Goal: Task Accomplishment & Management: Use online tool/utility

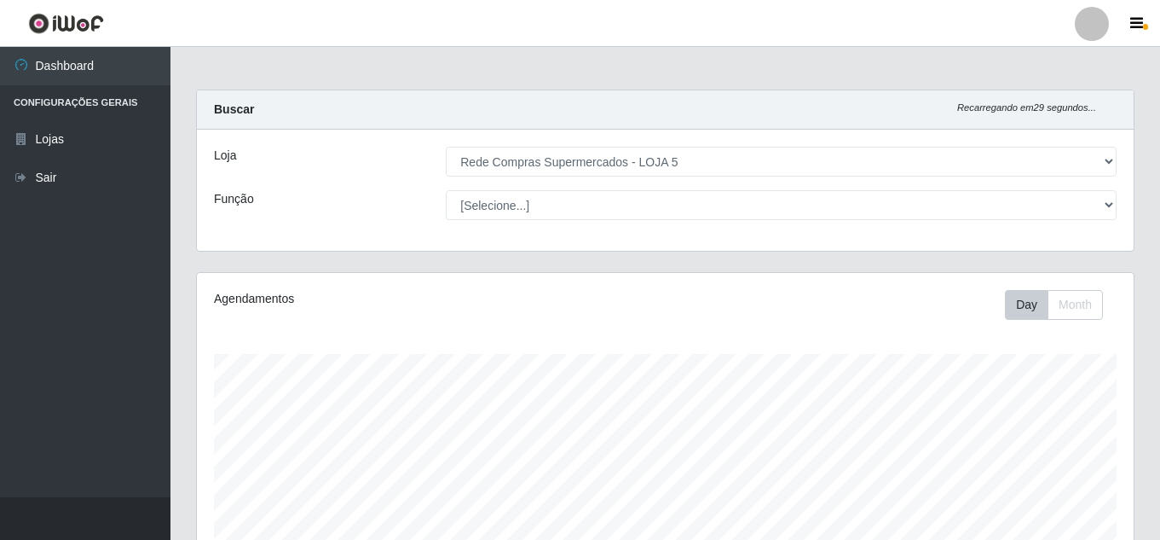
select select "397"
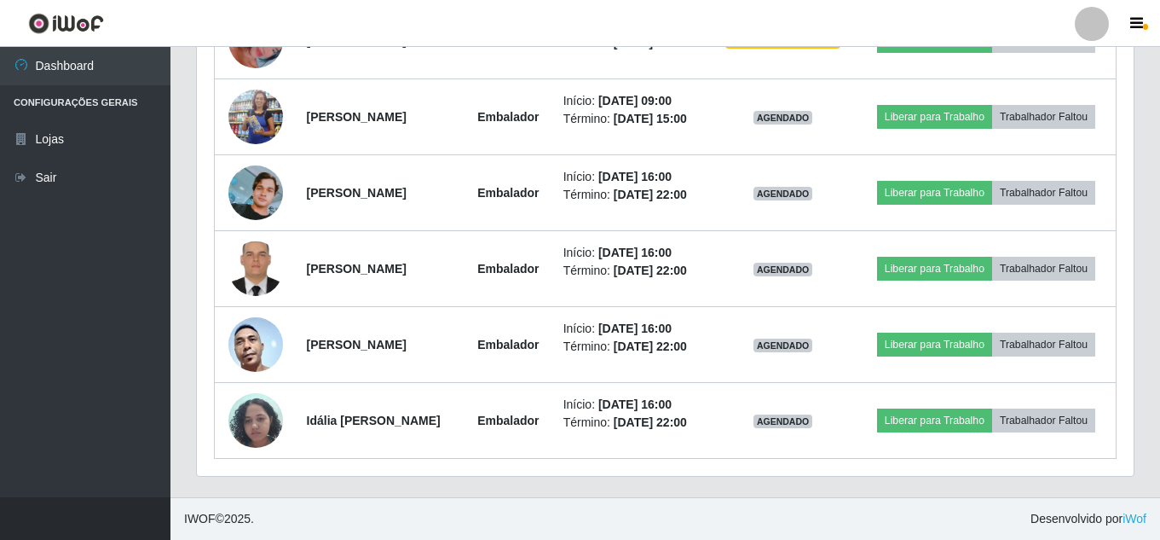
scroll to position [354, 937]
drag, startPoint x: 0, startPoint y: 0, endPoint x: 899, endPoint y: 529, distance: 1043.7
click at [900, 529] on footer "IWOF © 2025 . Desenvolvido por iWof" at bounding box center [666, 518] width 990 height 43
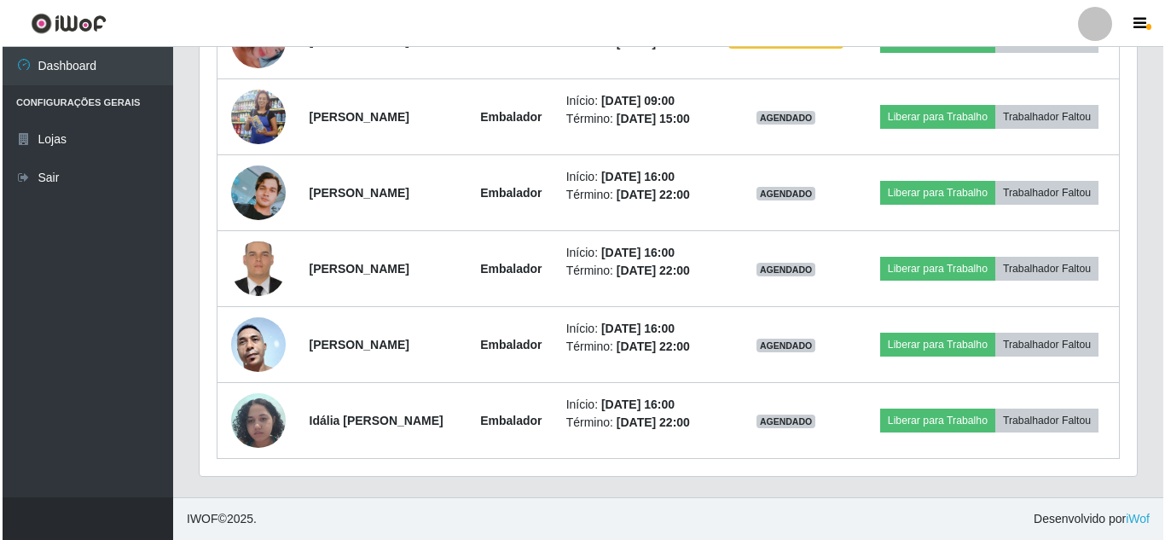
scroll to position [564, 0]
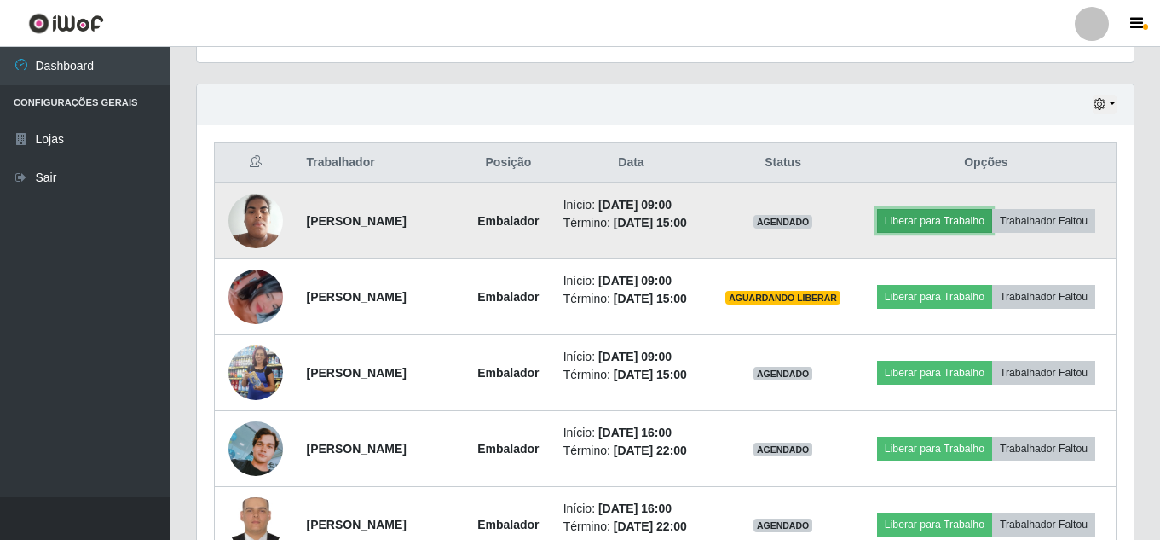
click at [919, 215] on button "Liberar para Trabalho" at bounding box center [934, 221] width 115 height 24
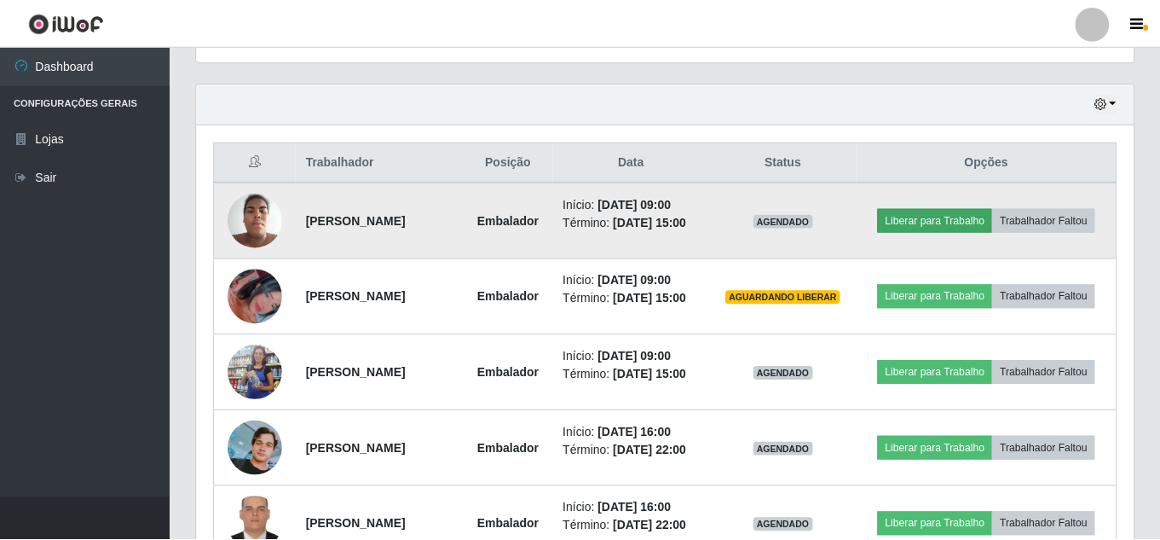
scroll to position [354, 928]
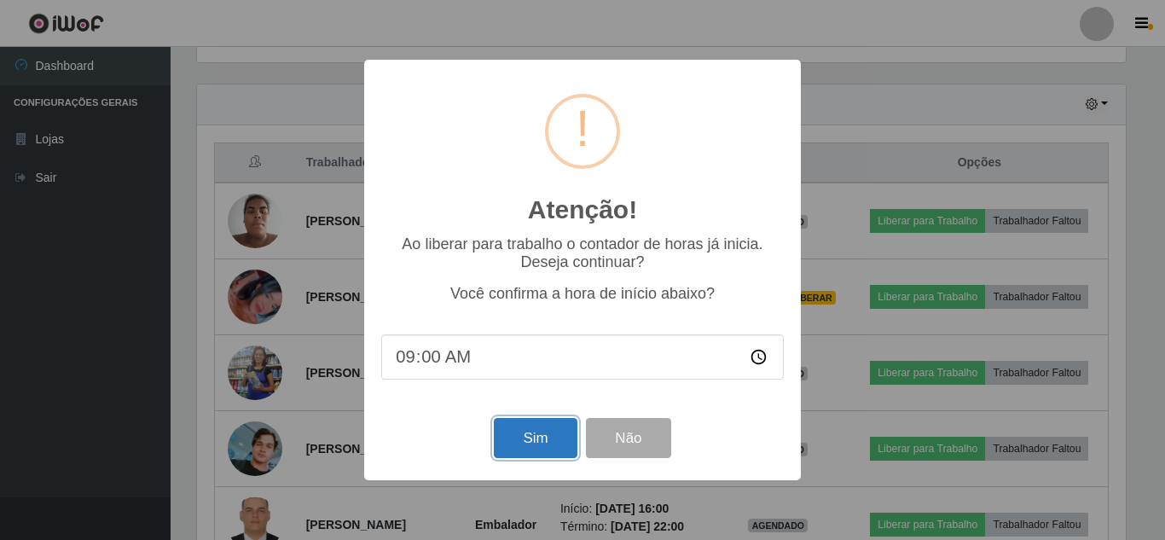
click at [558, 430] on button "Sim" at bounding box center [535, 438] width 83 height 40
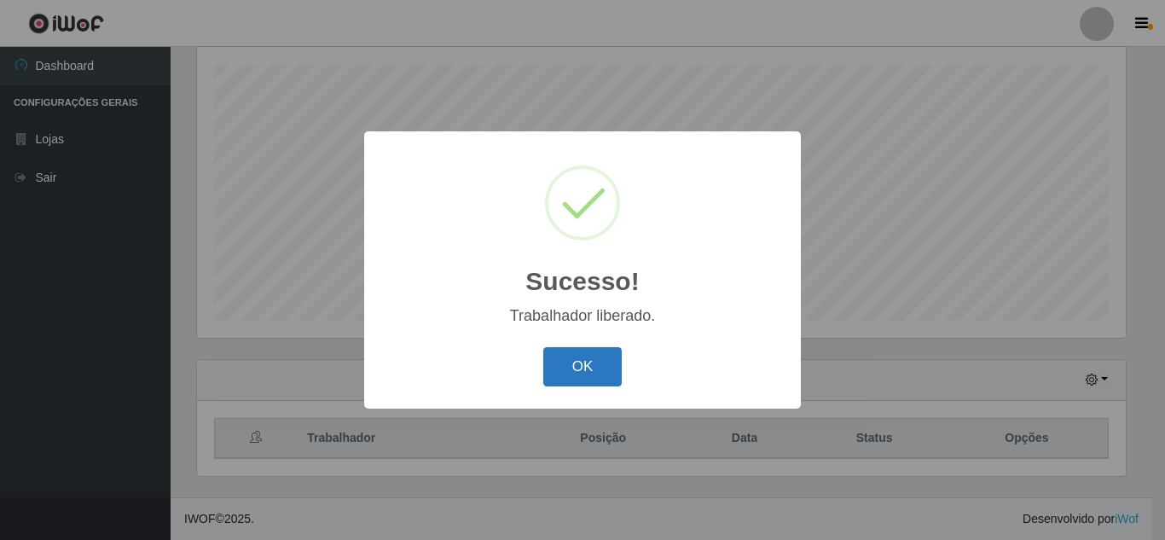
click at [605, 376] on button "OK" at bounding box center [582, 367] width 79 height 40
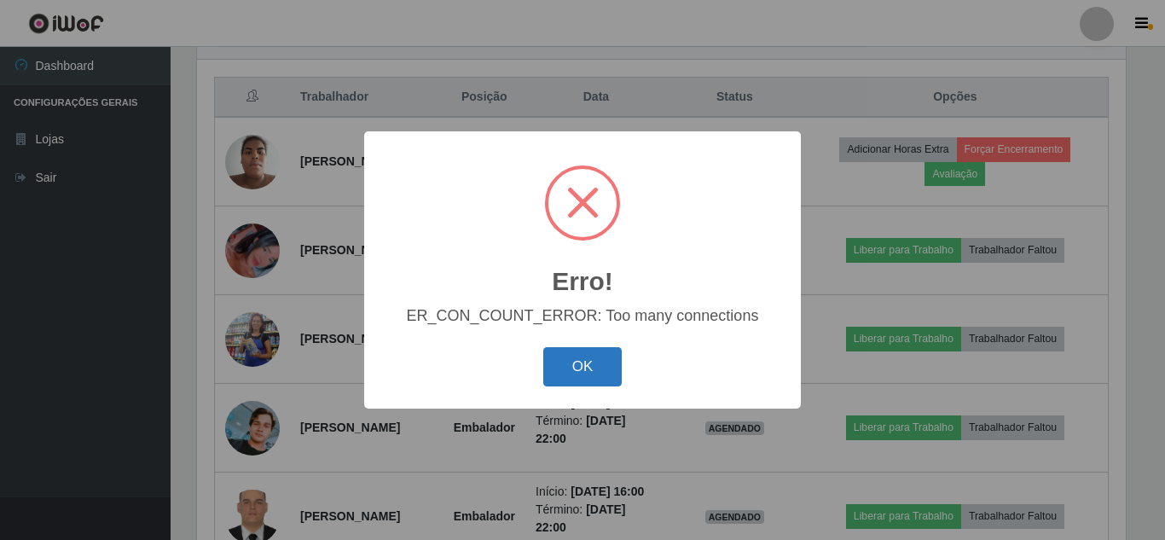
click at [591, 361] on button "OK" at bounding box center [582, 367] width 79 height 40
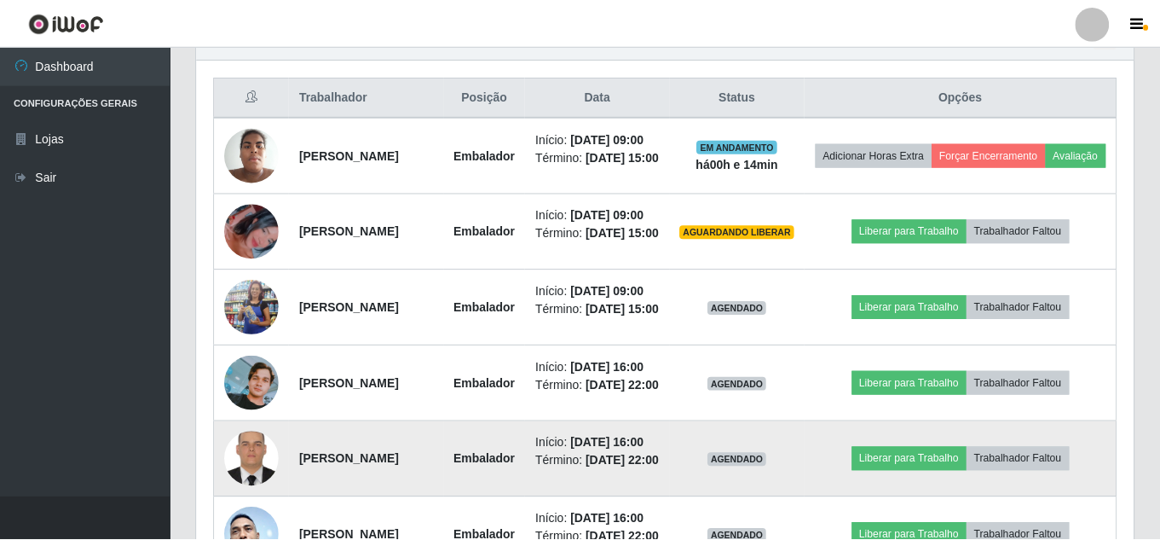
scroll to position [354, 937]
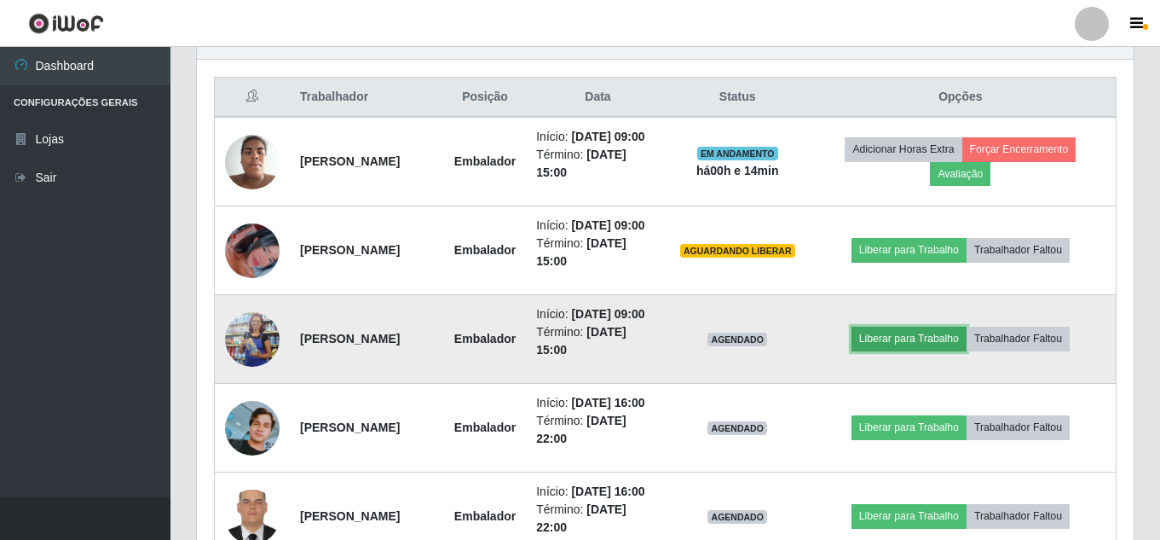
click at [946, 337] on button "Liberar para Trabalho" at bounding box center [909, 339] width 115 height 24
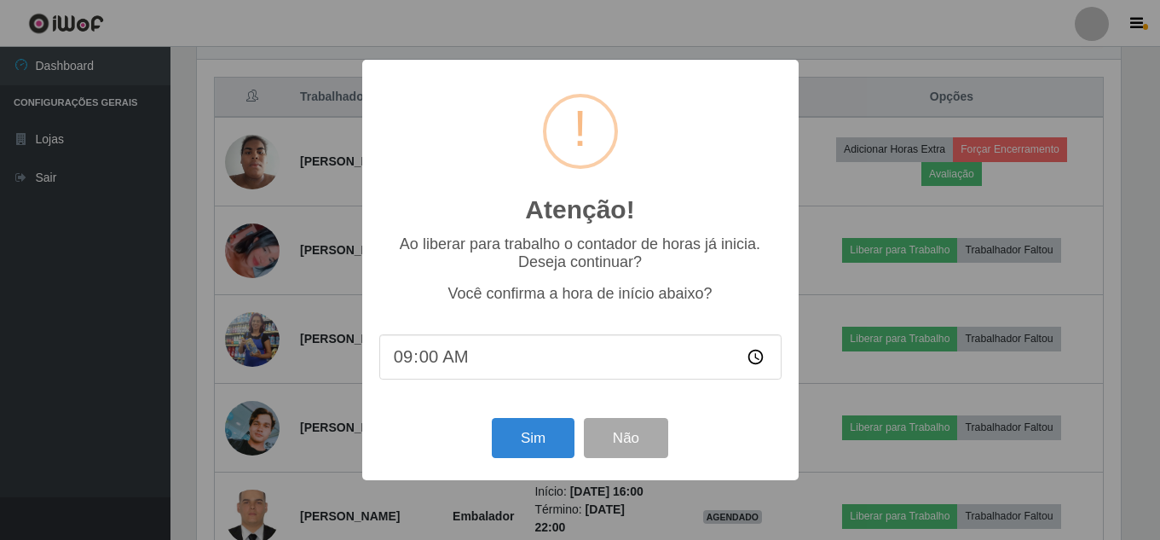
scroll to position [354, 928]
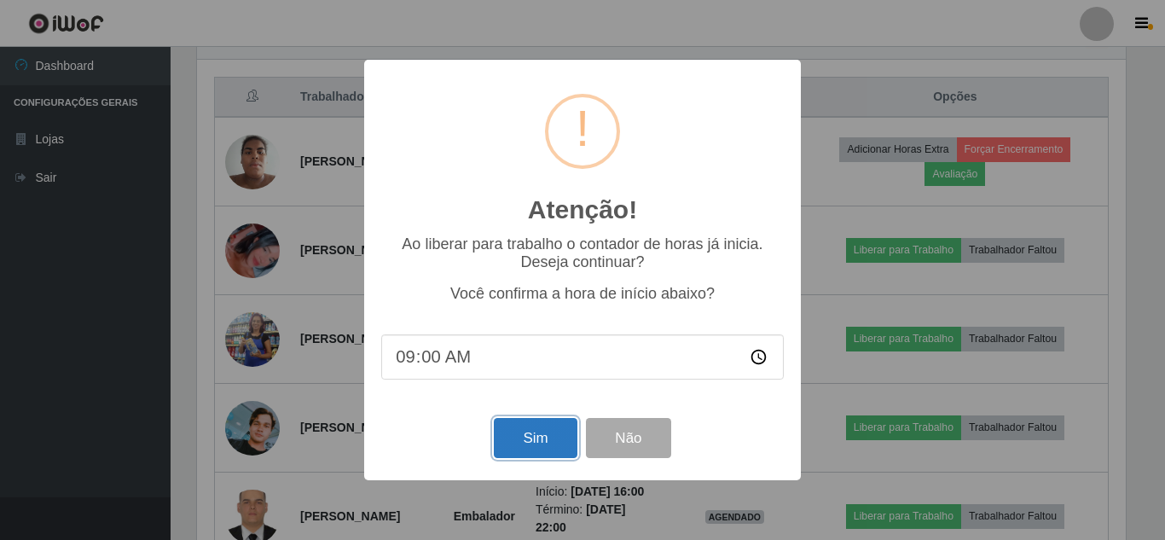
click at [535, 438] on button "Sim" at bounding box center [535, 438] width 83 height 40
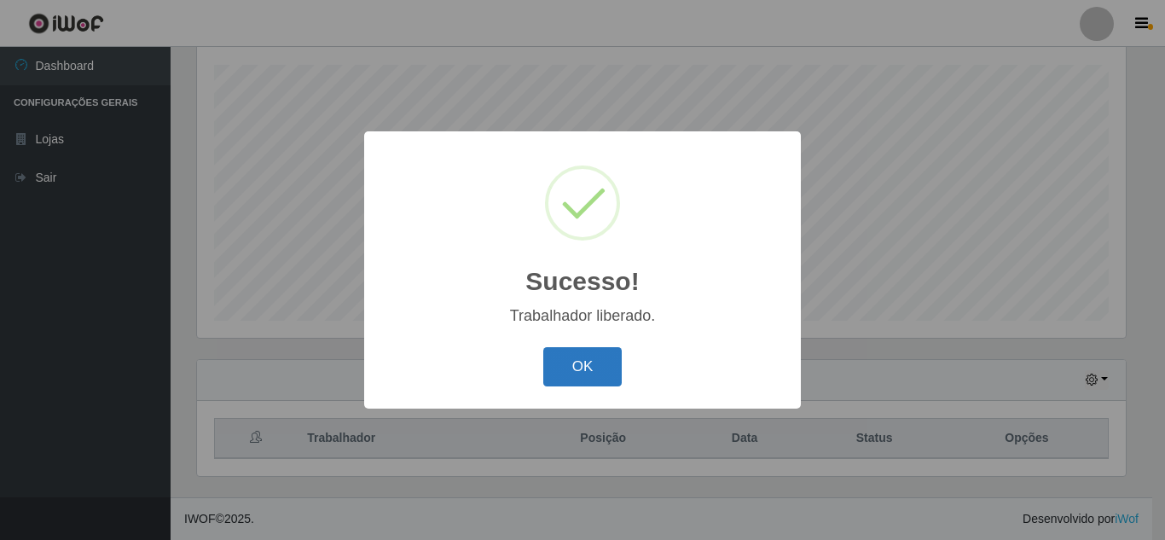
click at [585, 368] on button "OK" at bounding box center [582, 367] width 79 height 40
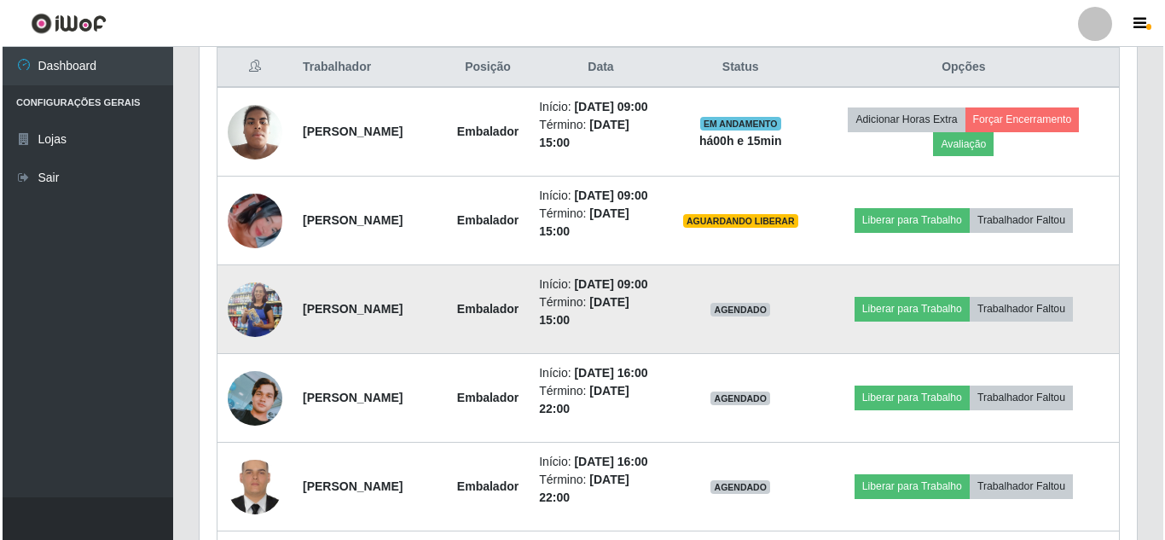
scroll to position [630, 0]
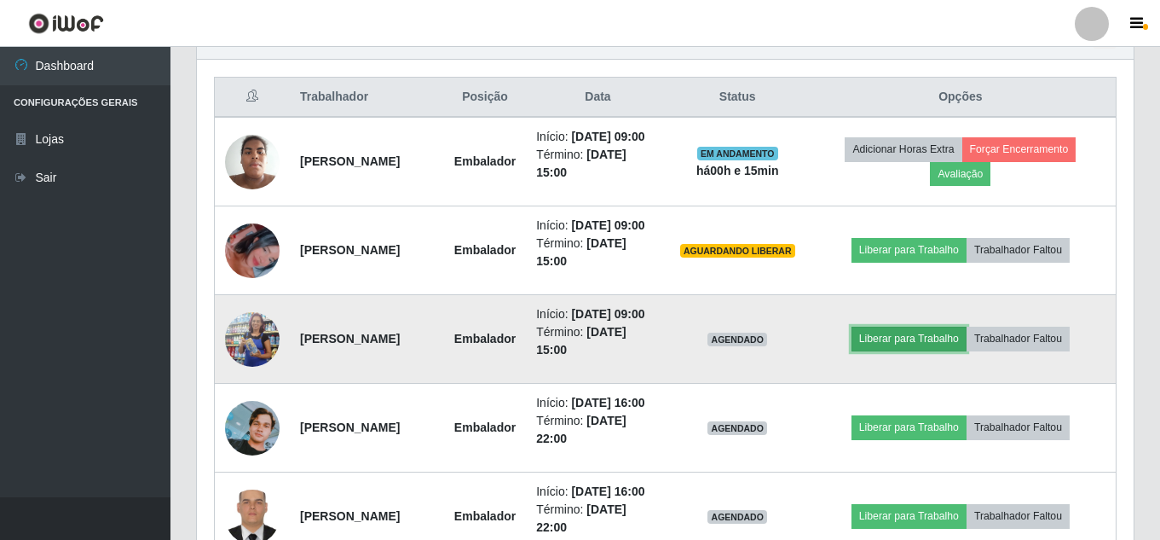
click at [915, 338] on button "Liberar para Trabalho" at bounding box center [909, 339] width 115 height 24
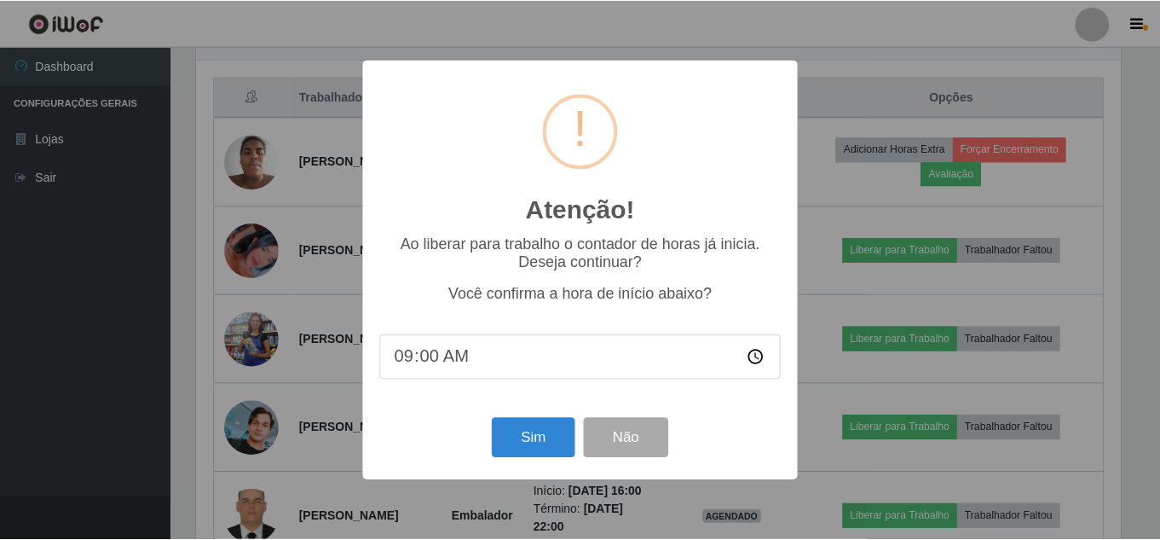
scroll to position [354, 928]
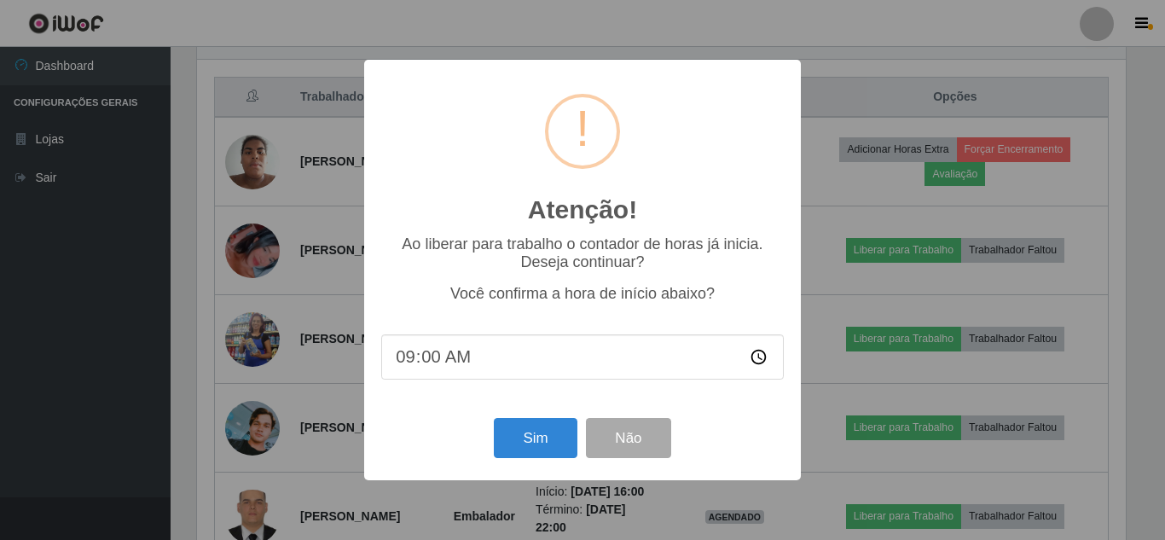
click at [455, 356] on input "09:00" at bounding box center [582, 356] width 402 height 45
click at [434, 362] on input "09:00" at bounding box center [582, 356] width 402 height 45
type input "09:15"
click at [513, 447] on button "Sim" at bounding box center [535, 438] width 83 height 40
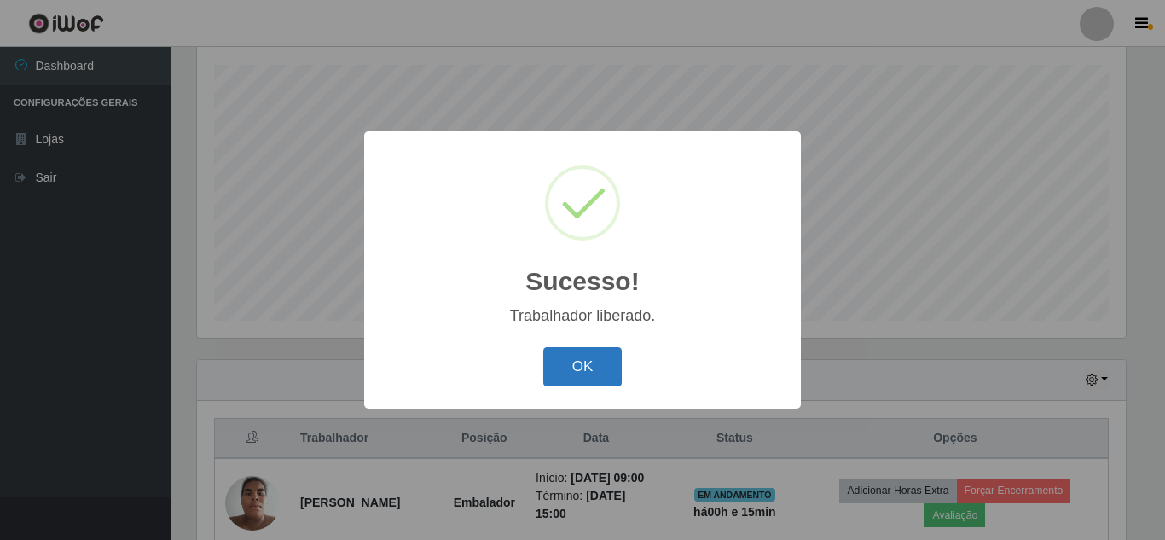
click at [595, 360] on button "OK" at bounding box center [582, 367] width 79 height 40
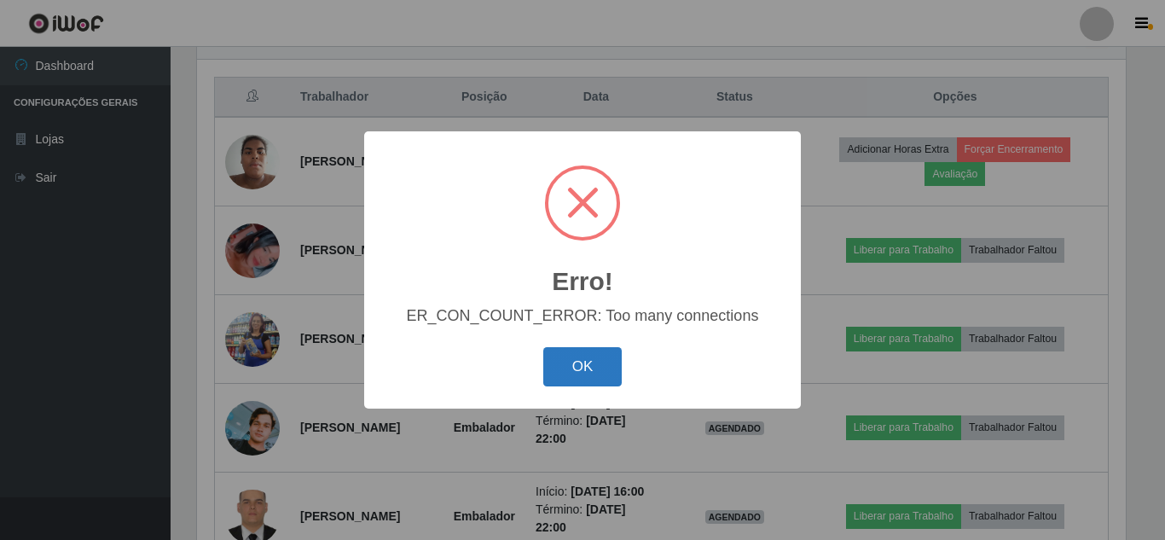
click at [575, 358] on button "OK" at bounding box center [582, 367] width 79 height 40
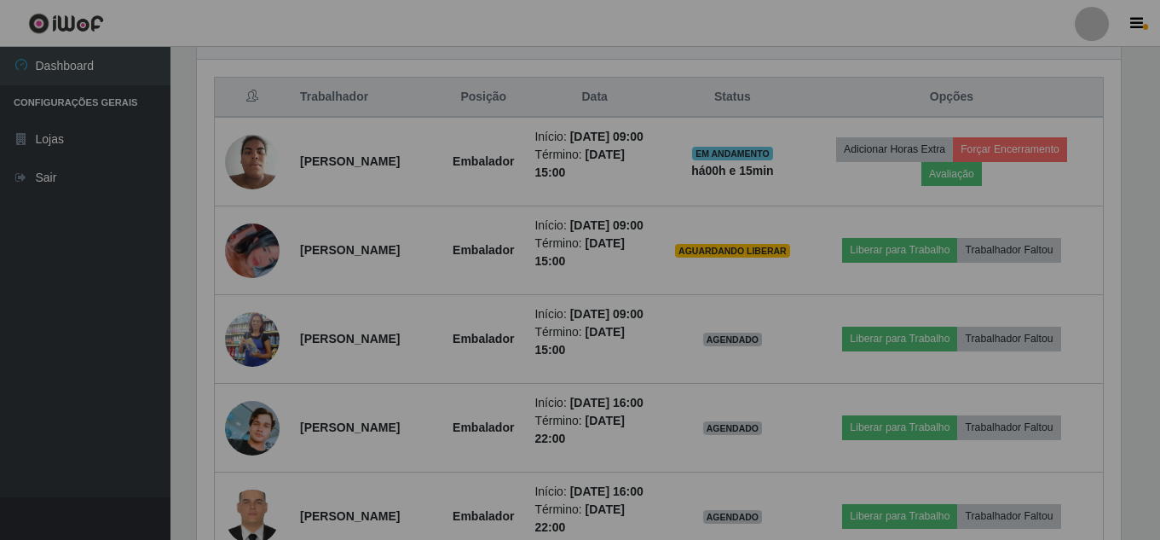
scroll to position [354, 937]
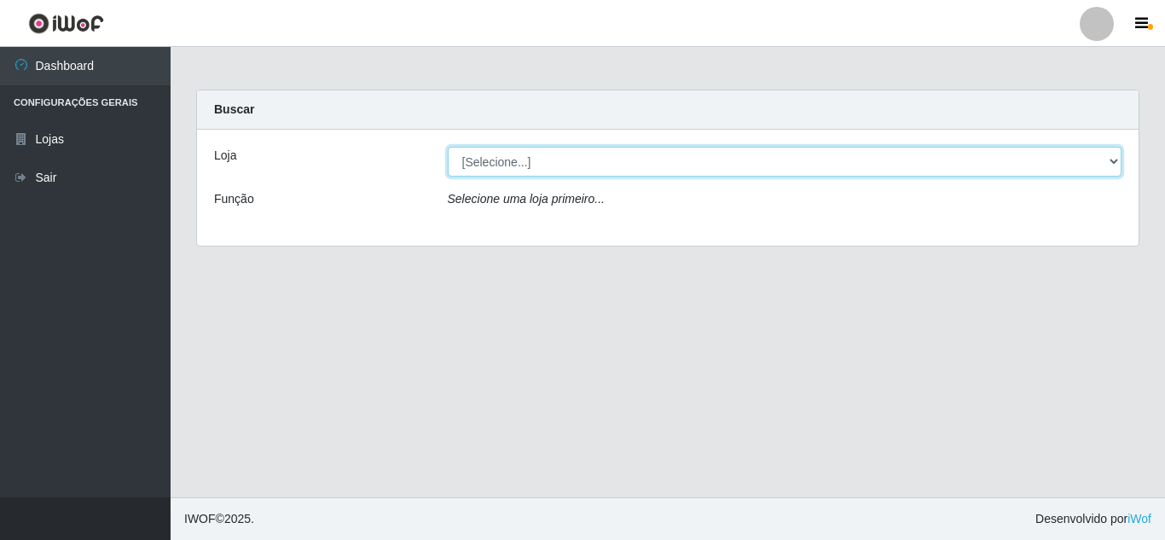
click at [662, 157] on select "[Selecione...] Rede Compras Supermercados - LOJA 5" at bounding box center [785, 162] width 674 height 30
select select "397"
click at [448, 147] on select "[Selecione...] Rede Compras Supermercados - LOJA 5" at bounding box center [785, 162] width 674 height 30
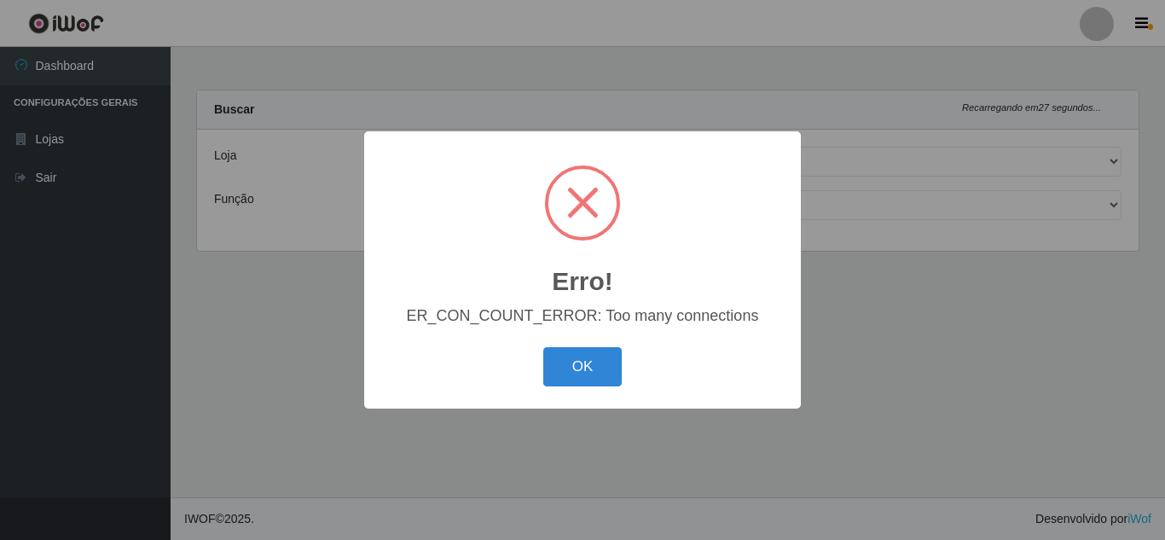
click at [1109, 163] on div "Erro! × ER_CON_COUNT_ERROR: Too many connections OK Cancel" at bounding box center [582, 270] width 1165 height 540
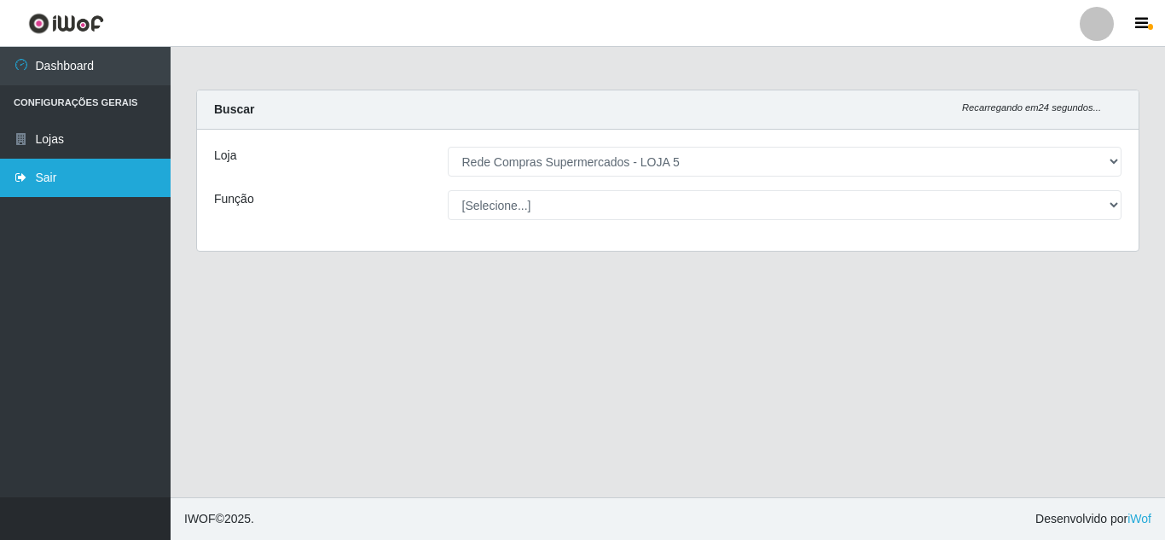
click at [60, 173] on link "Sair" at bounding box center [85, 178] width 171 height 38
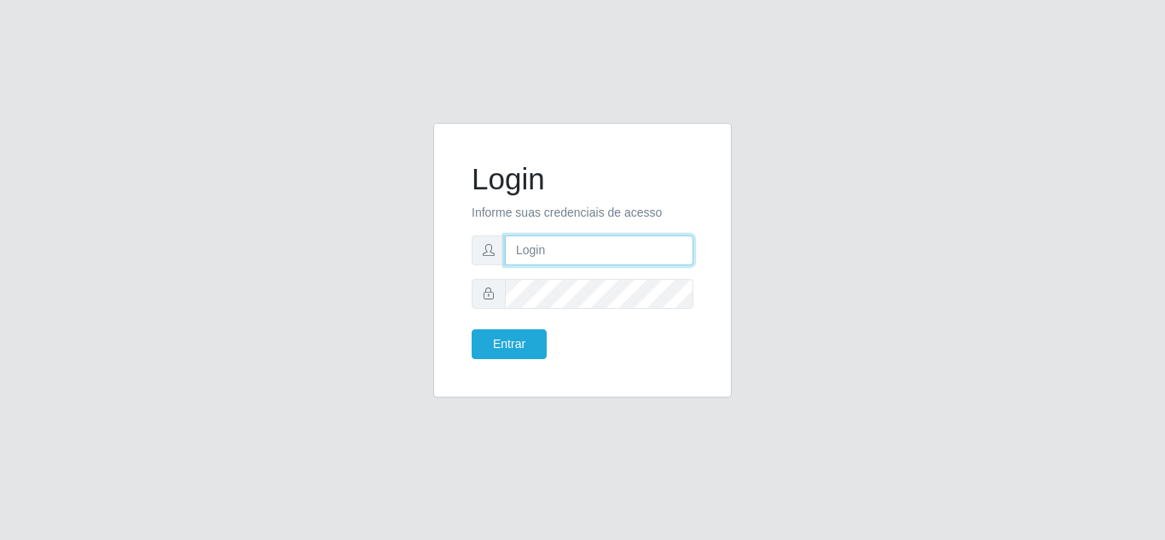
click at [581, 255] on input "text" at bounding box center [599, 250] width 188 height 30
type input "elivelton@redeloja5"
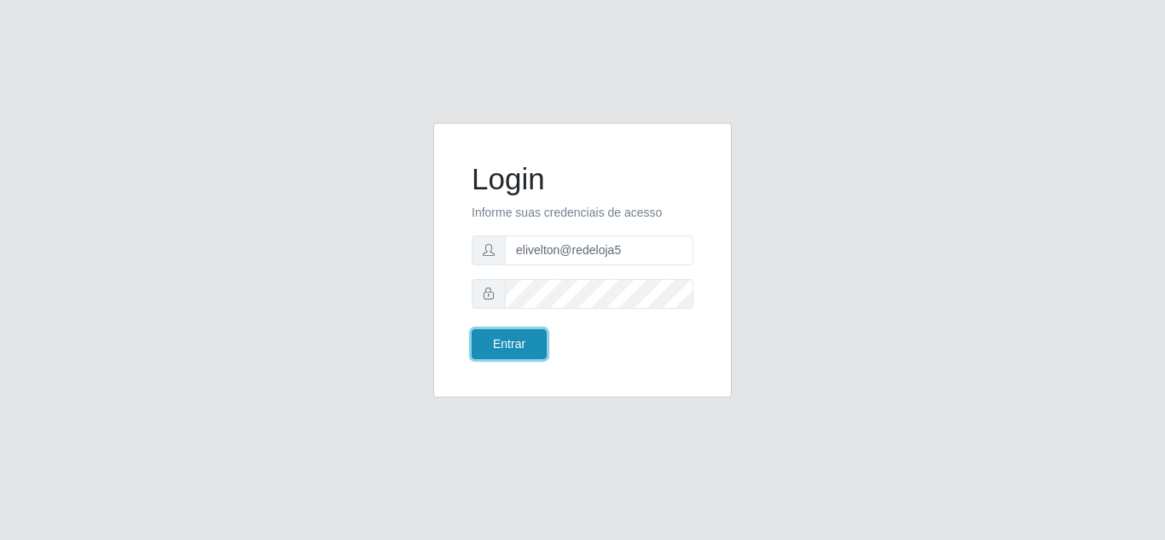
click at [509, 329] on button "Entrar" at bounding box center [508, 344] width 75 height 30
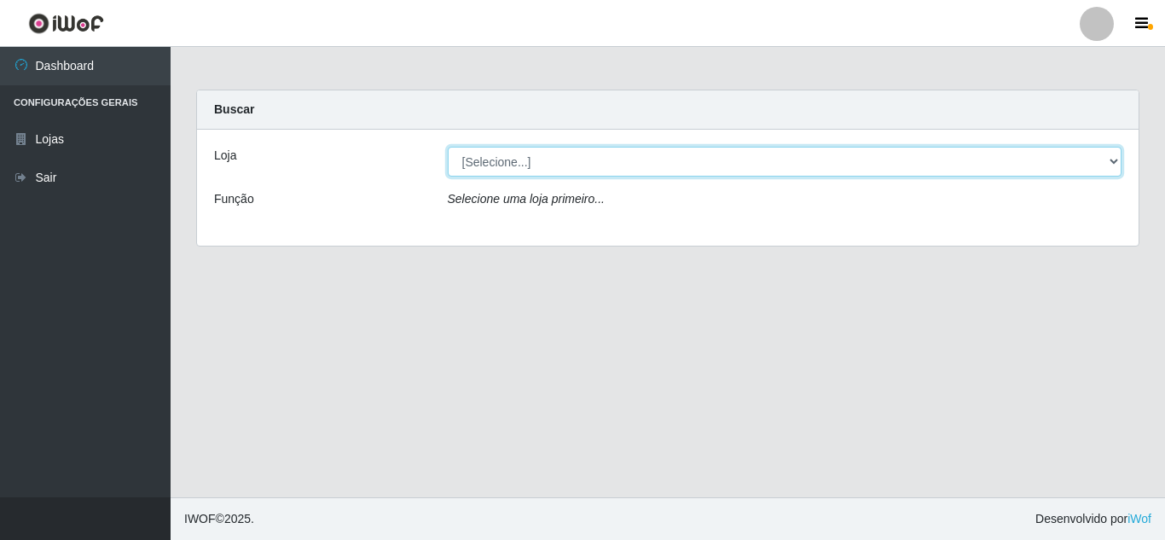
click at [1083, 153] on select "[Selecione...] Rede Compras Supermercados - LOJA 5" at bounding box center [785, 162] width 674 height 30
select select "397"
click at [448, 147] on select "[Selecione...] Rede Compras Supermercados - LOJA 5" at bounding box center [785, 162] width 674 height 30
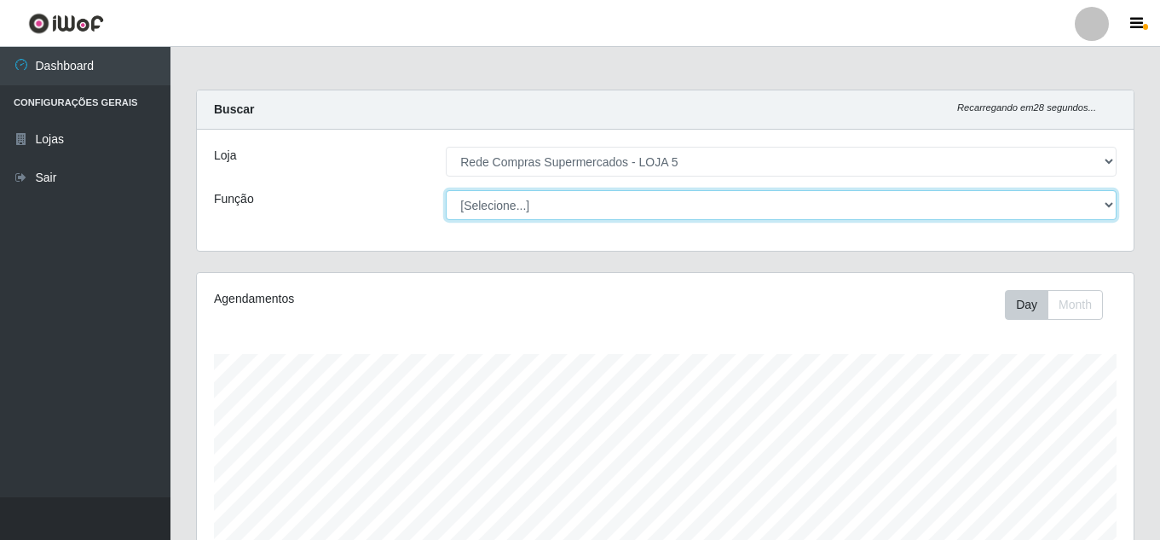
click at [724, 209] on select "[Selecione...] ASG ASG + ASG ++ Auxiliar de Depósito Auxiliar de Depósito + Aux…" at bounding box center [781, 205] width 671 height 30
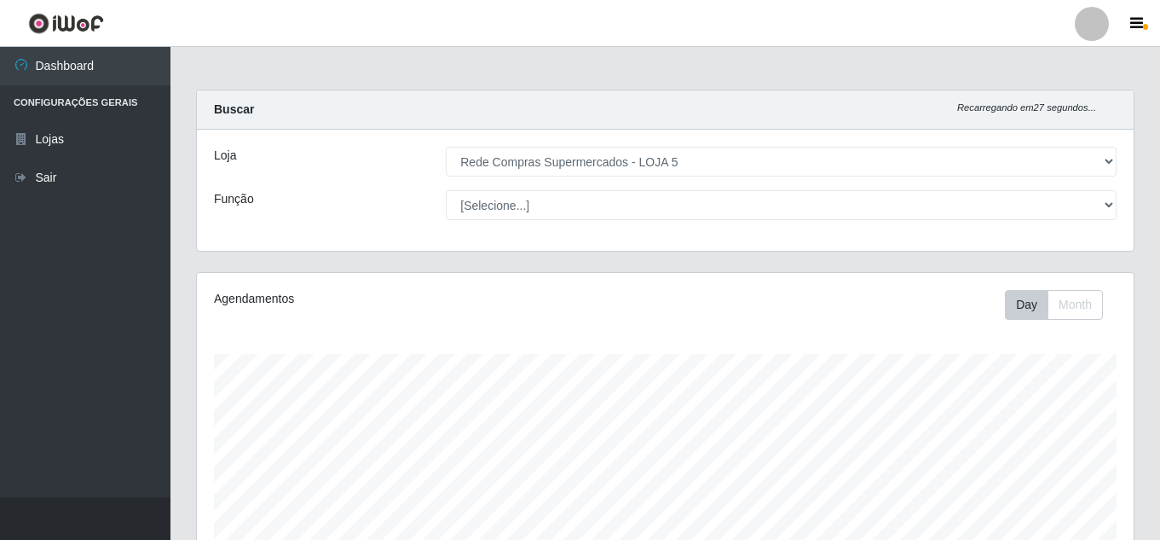
drag, startPoint x: 266, startPoint y: 237, endPoint x: 322, endPoint y: 234, distance: 56.4
click at [269, 237] on div "Loja [Selecione...] Rede Compras Supermercados - LOJA 5 Função [Selecione...] A…" at bounding box center [665, 190] width 937 height 121
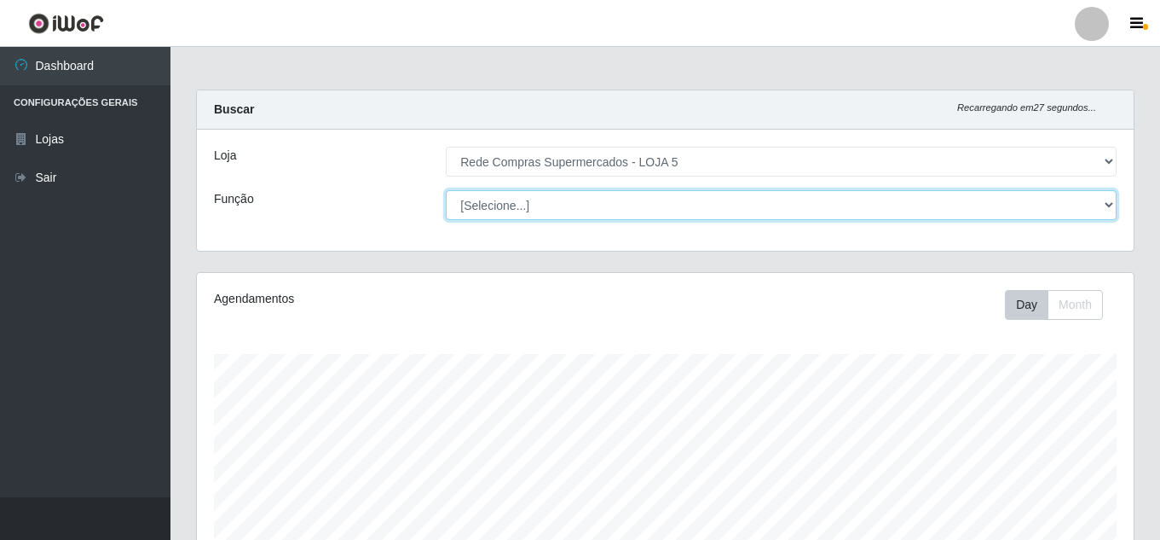
click at [604, 201] on select "[Selecione...] ASG ASG + ASG ++ Auxiliar de Depósito Auxiliar de Depósito + Aux…" at bounding box center [781, 205] width 671 height 30
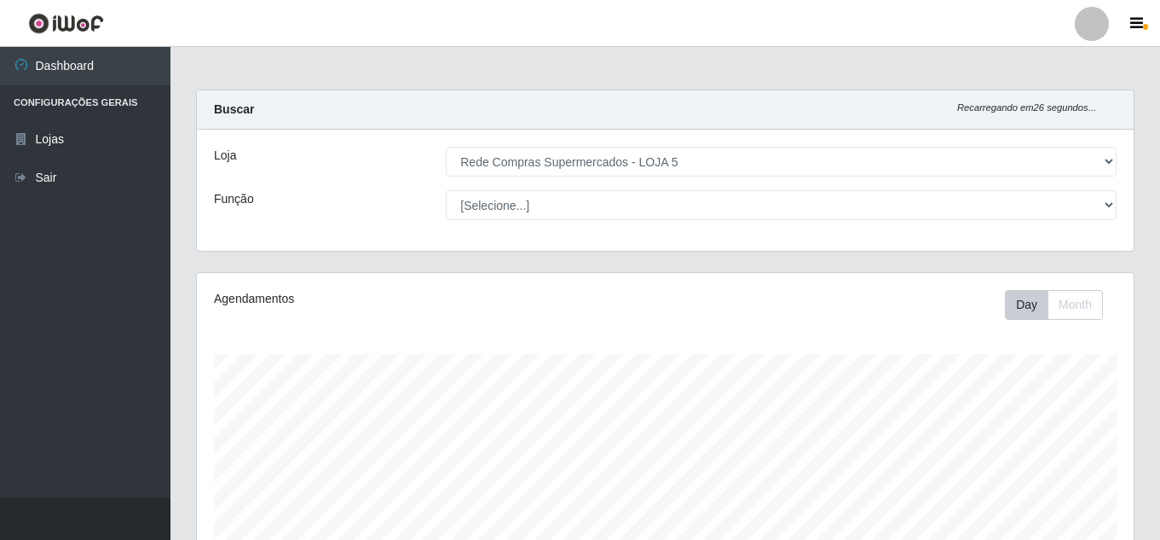
drag, startPoint x: 251, startPoint y: 224, endPoint x: 307, endPoint y: 222, distance: 56.3
click at [263, 224] on div "Loja [Selecione...] Rede Compras Supermercados - LOJA 5 Função [Selecione...] A…" at bounding box center [665, 190] width 937 height 121
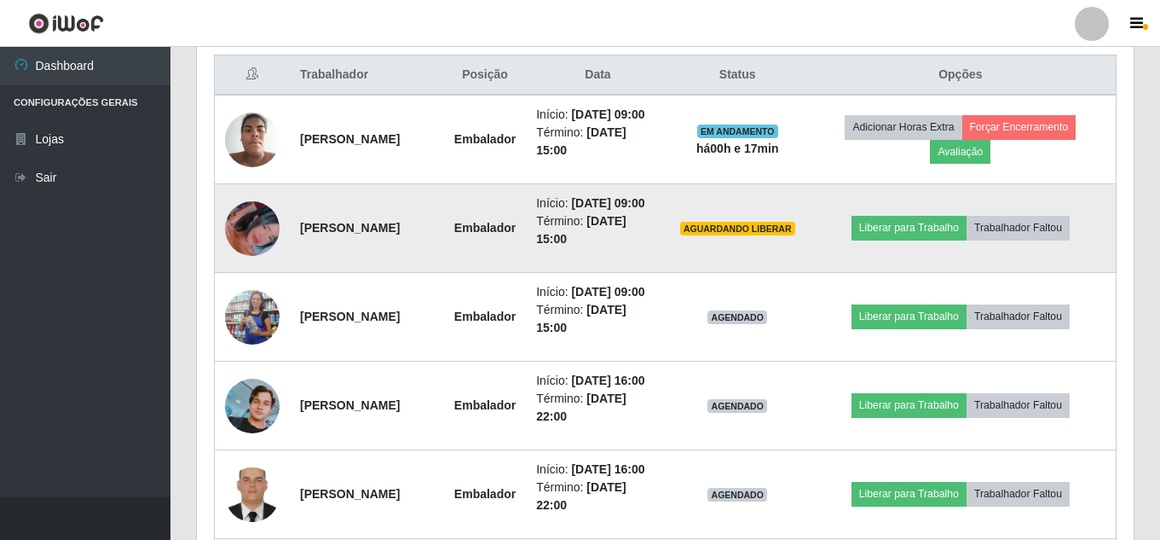
scroll to position [682, 0]
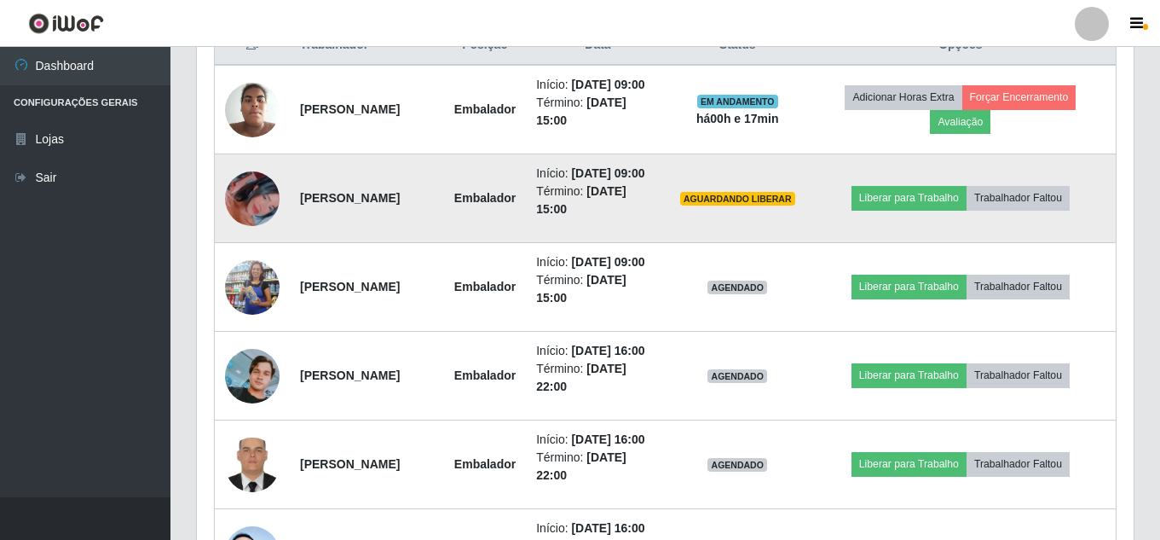
click at [247, 203] on img at bounding box center [252, 198] width 55 height 97
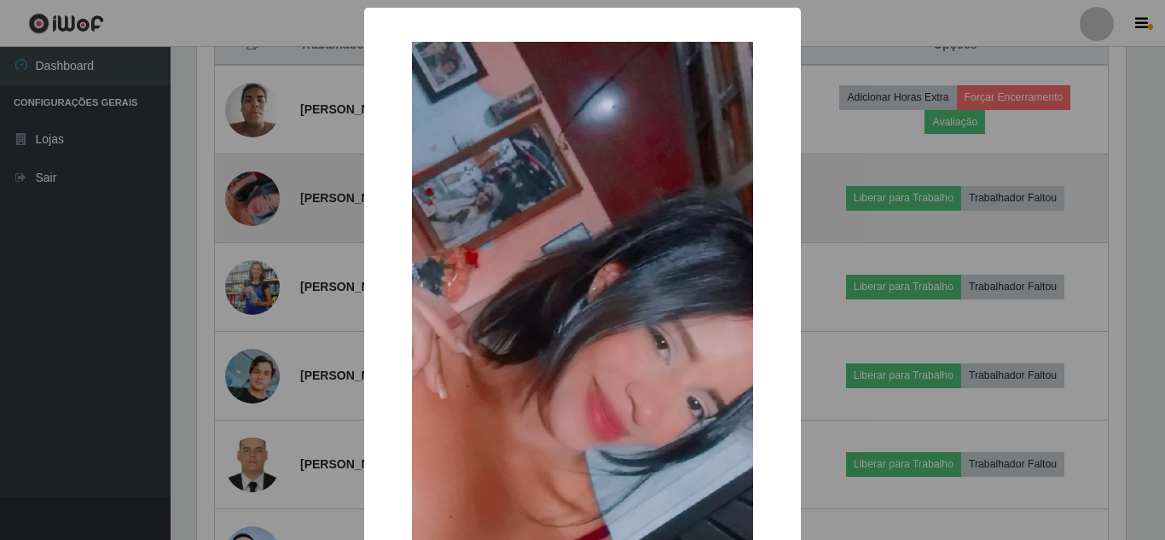
click at [247, 203] on div "× OK Cancel" at bounding box center [582, 270] width 1165 height 540
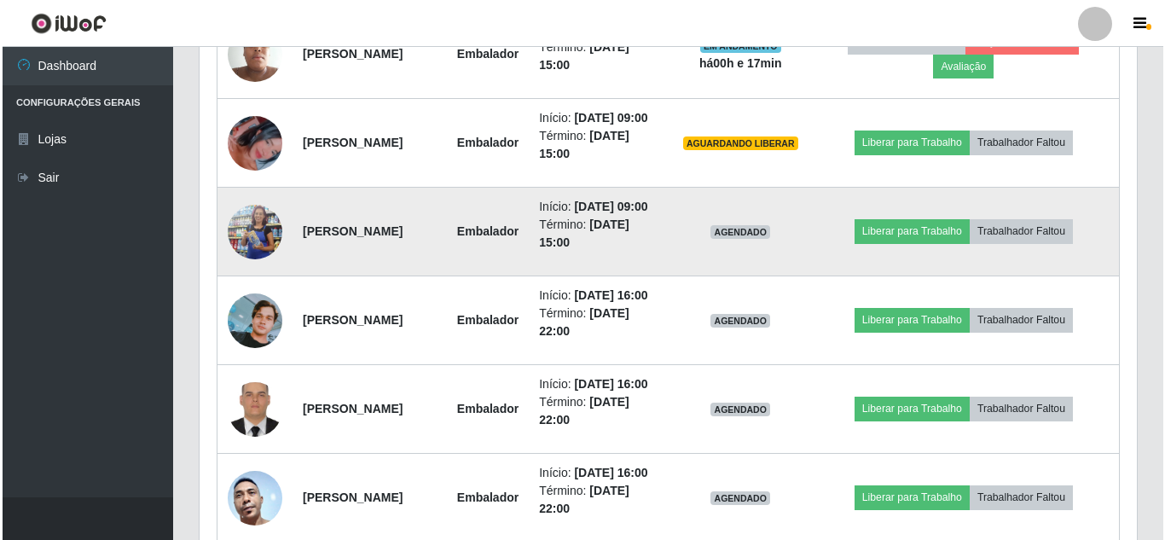
scroll to position [767, 0]
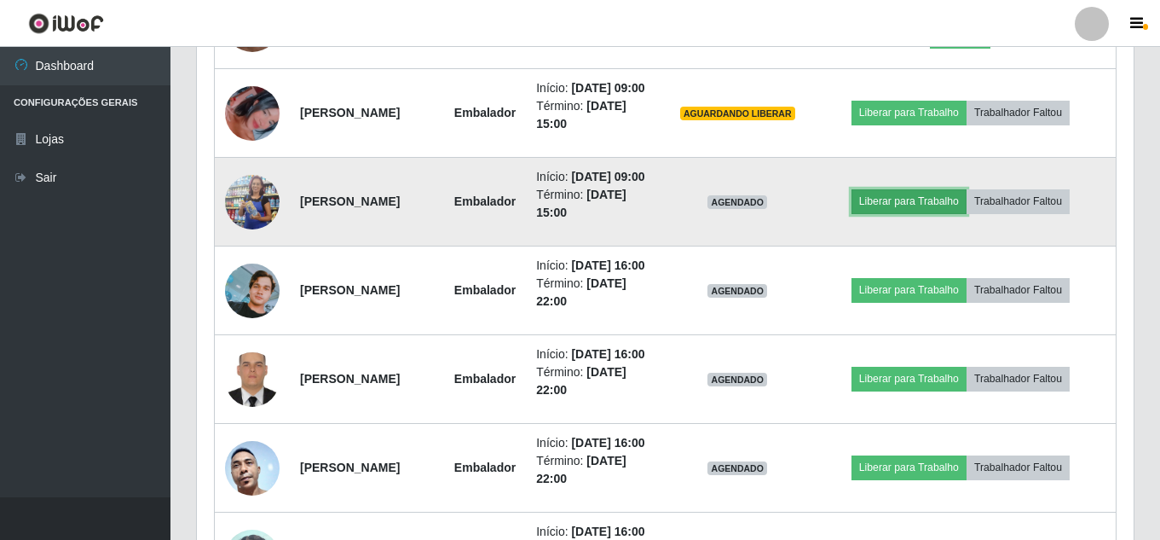
click at [888, 202] on button "Liberar para Trabalho" at bounding box center [909, 201] width 115 height 24
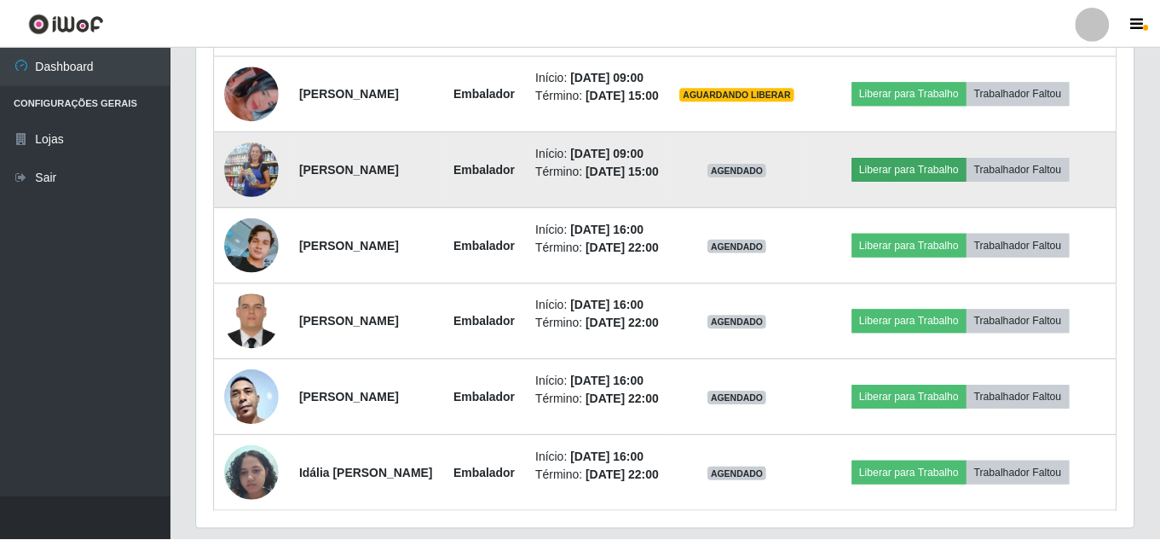
scroll to position [354, 928]
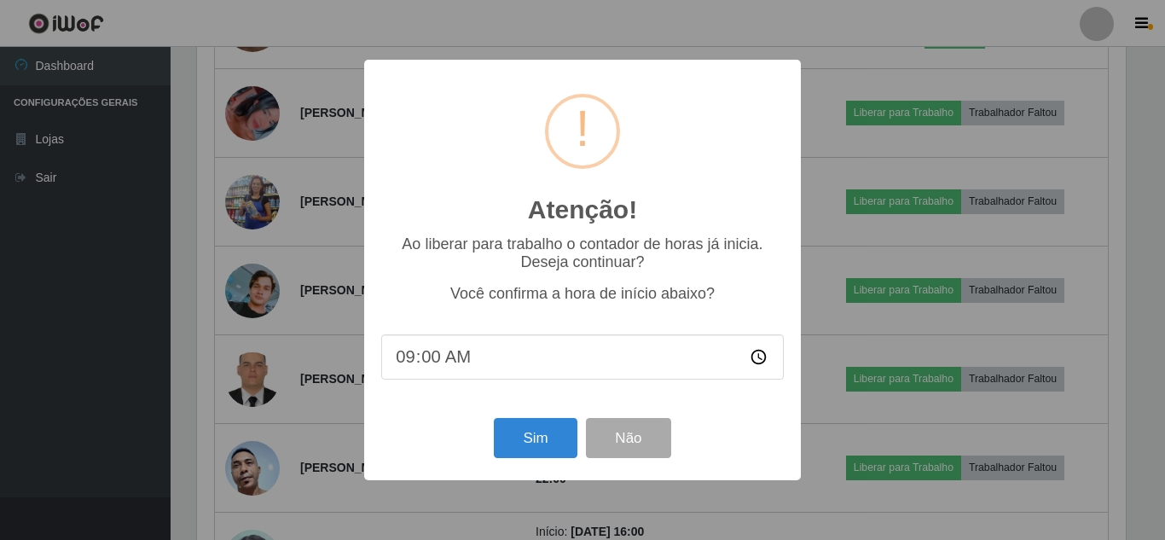
click at [445, 356] on input "09:00" at bounding box center [582, 356] width 402 height 45
click at [424, 360] on input "09:00" at bounding box center [582, 356] width 402 height 45
type input "09:15"
click at [520, 449] on button "Sim" at bounding box center [535, 438] width 83 height 40
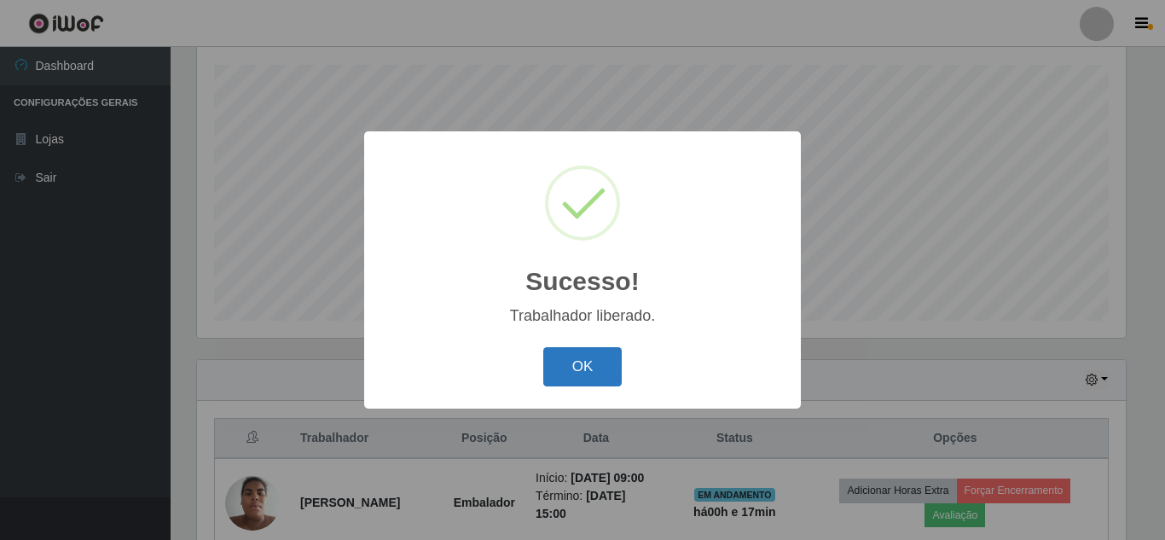
click at [597, 366] on button "OK" at bounding box center [582, 367] width 79 height 40
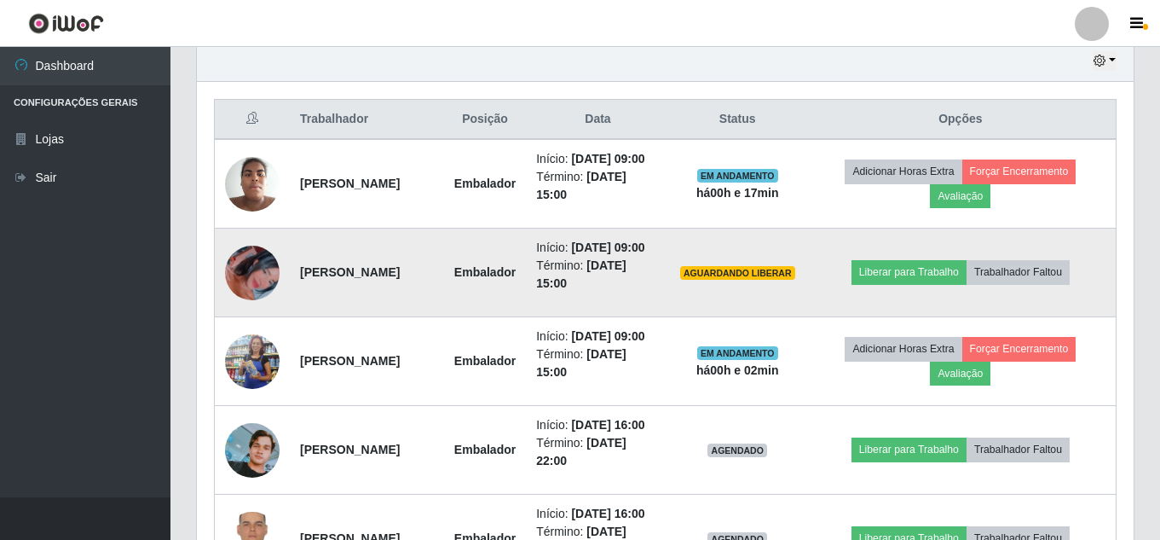
scroll to position [630, 0]
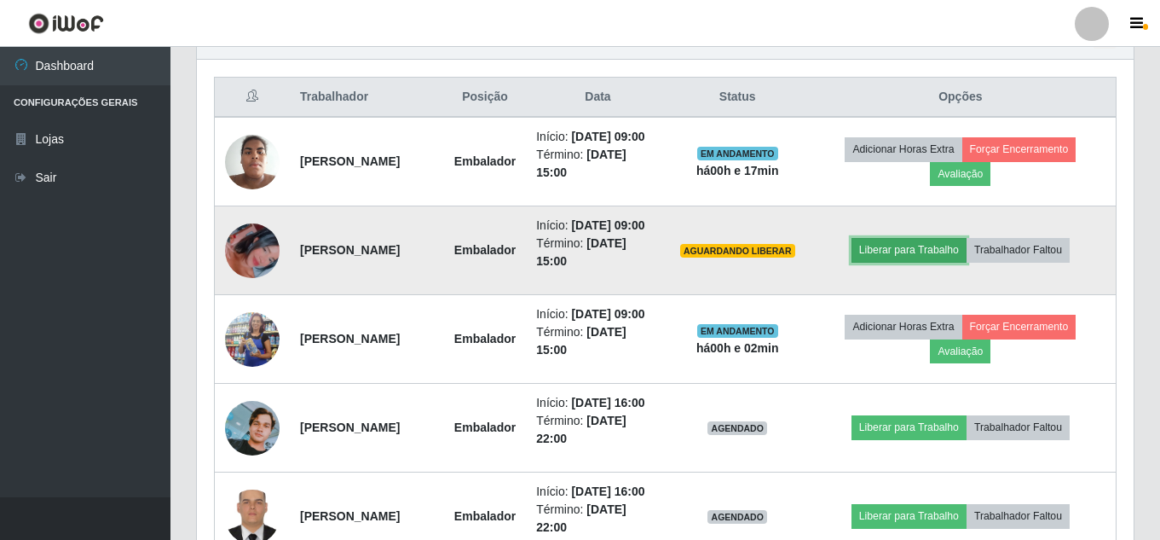
click at [913, 248] on button "Liberar para Trabalho" at bounding box center [909, 250] width 115 height 24
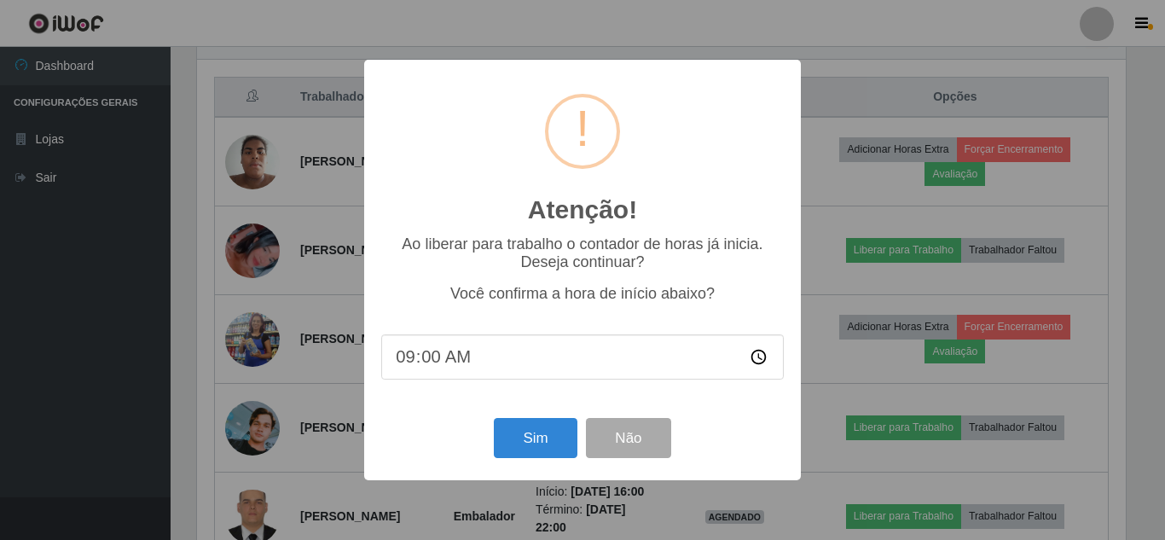
click at [436, 363] on input "09:00" at bounding box center [582, 356] width 402 height 45
type input "09:17"
click at [524, 452] on button "Sim" at bounding box center [535, 438] width 83 height 40
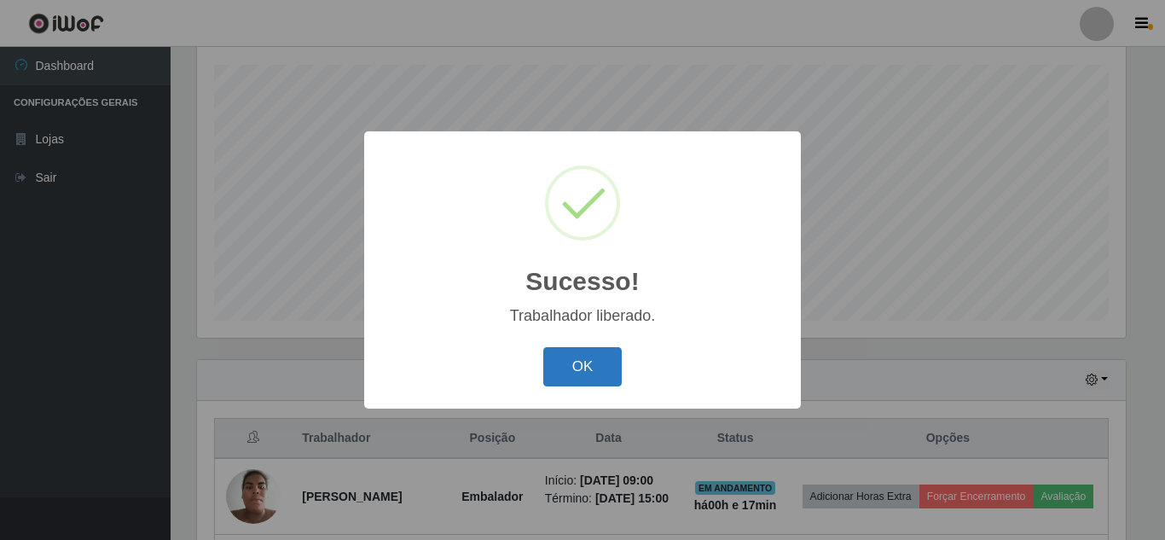
click at [573, 356] on button "OK" at bounding box center [582, 367] width 79 height 40
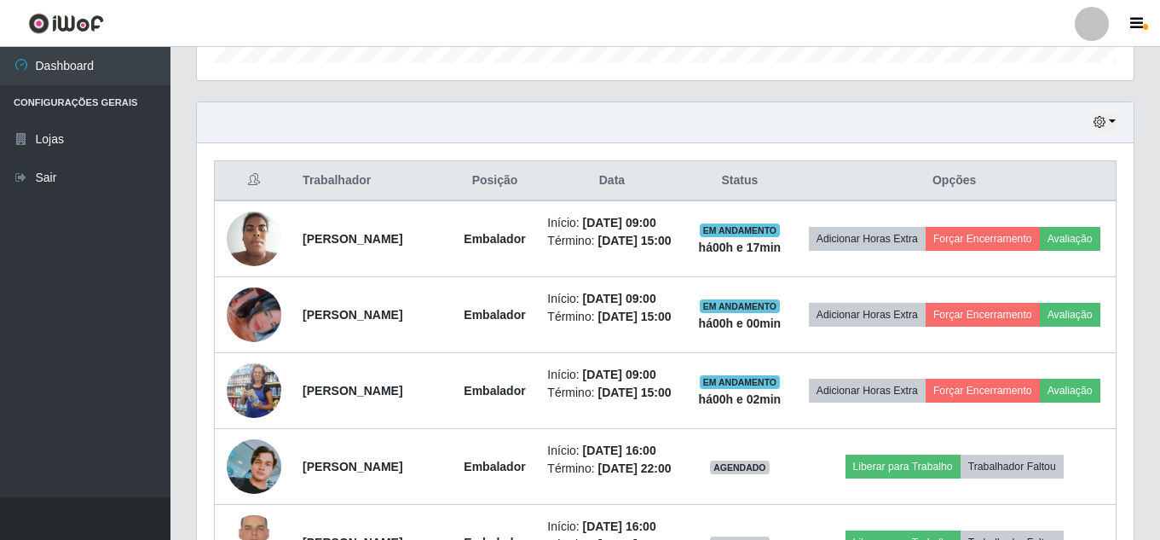
scroll to position [630, 0]
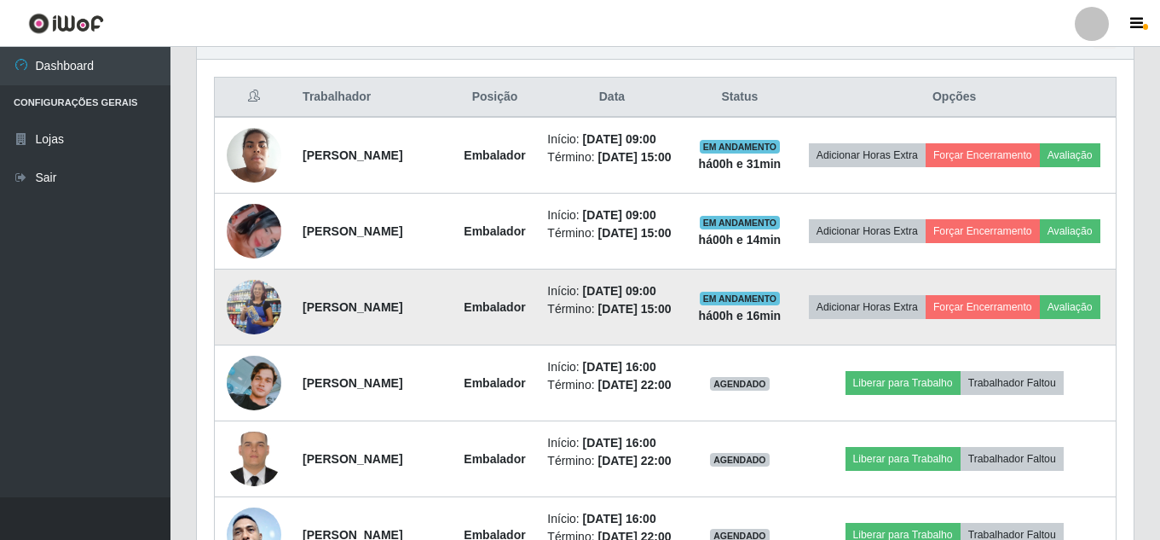
click at [252, 347] on img at bounding box center [254, 307] width 55 height 124
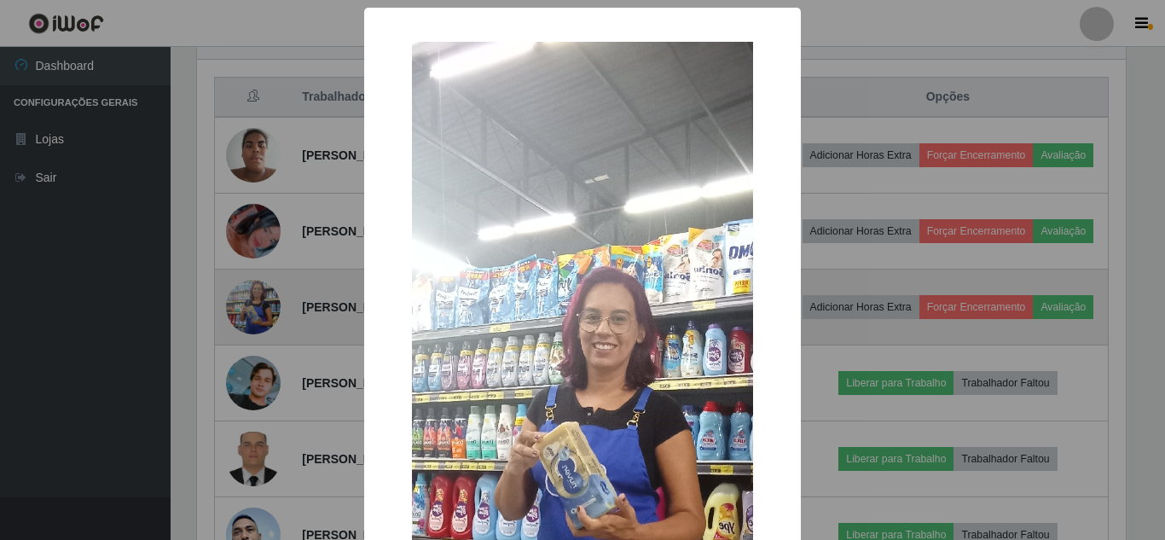
click at [247, 347] on div "× OK Cancel" at bounding box center [582, 270] width 1165 height 540
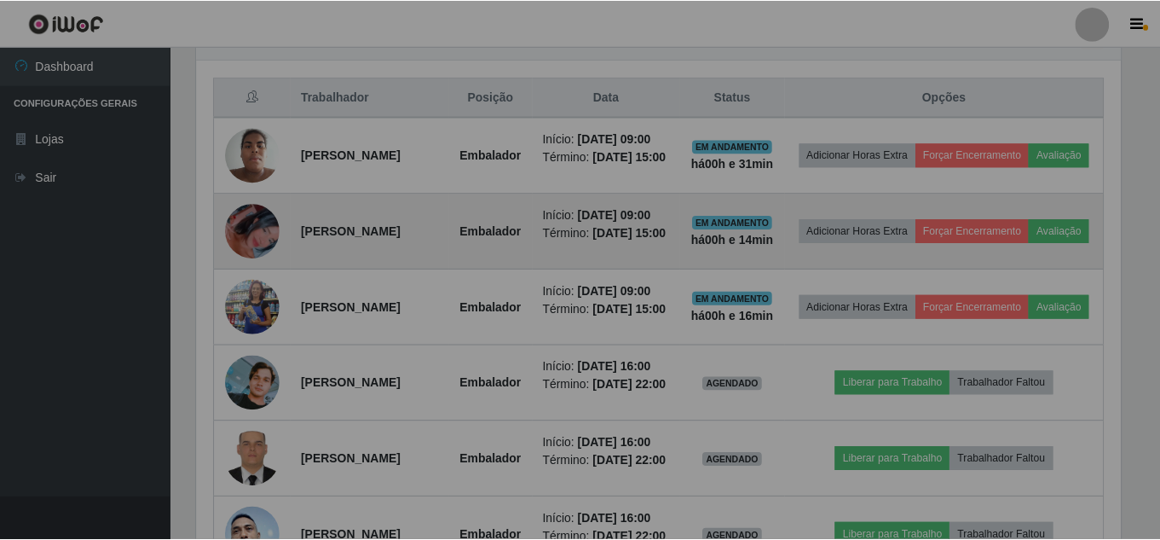
scroll to position [354, 937]
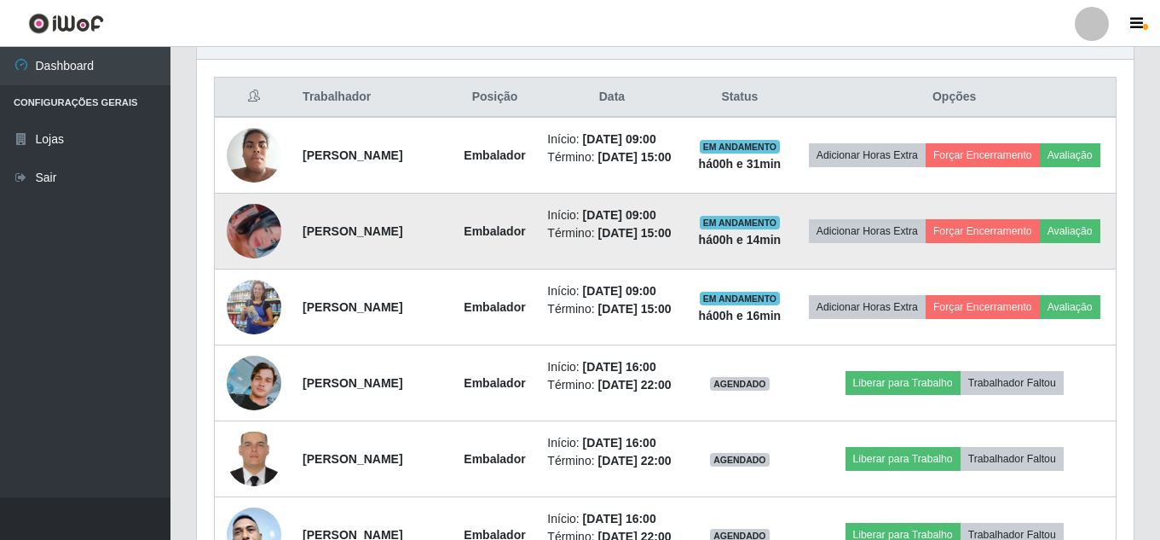
click at [257, 232] on img at bounding box center [254, 230] width 55 height 97
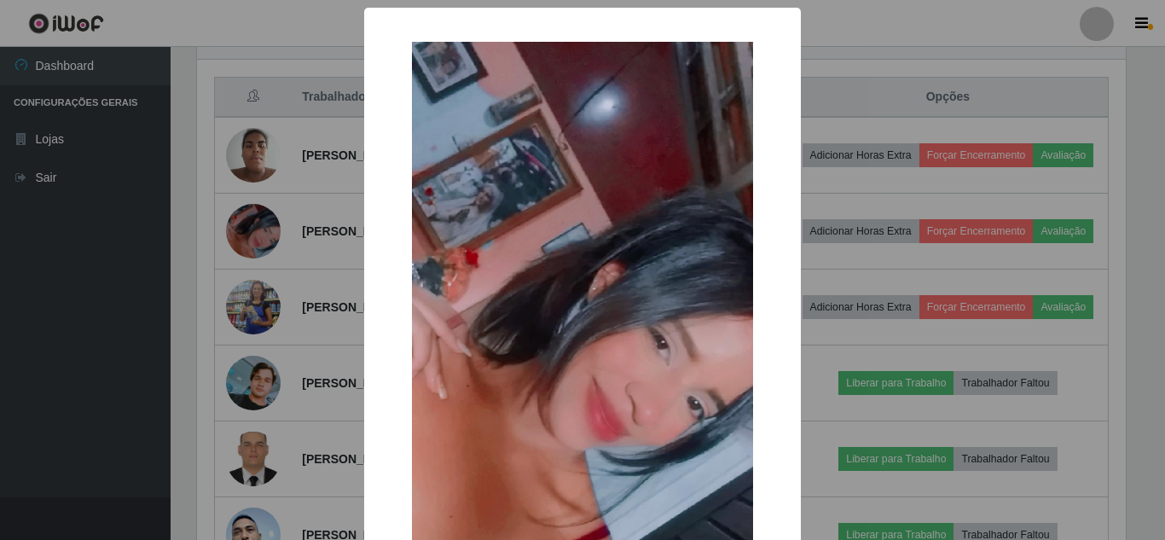
click at [257, 241] on div "× OK Cancel" at bounding box center [582, 270] width 1165 height 540
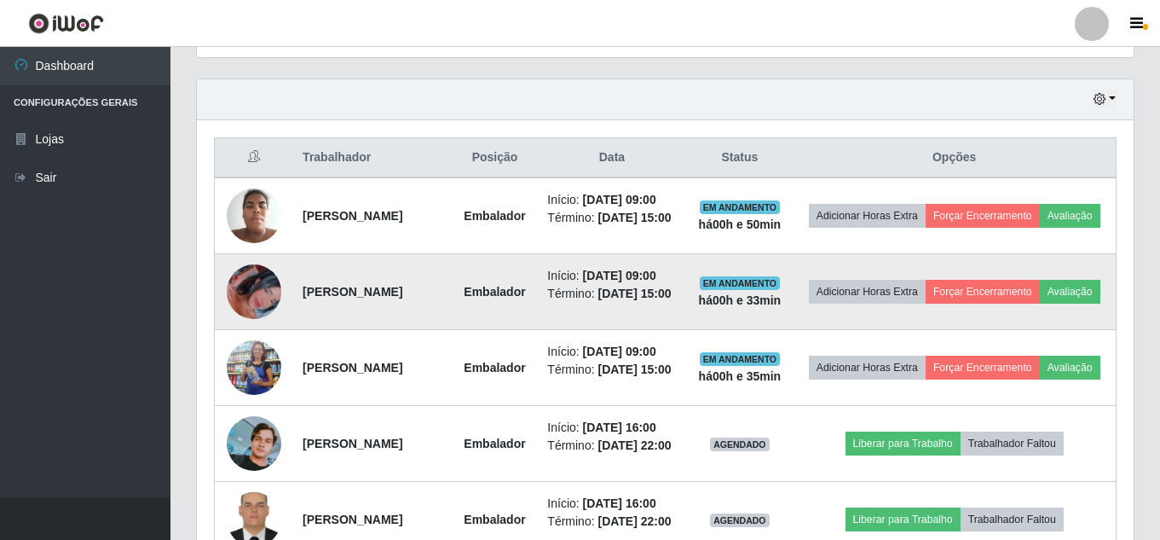
scroll to position [569, 0]
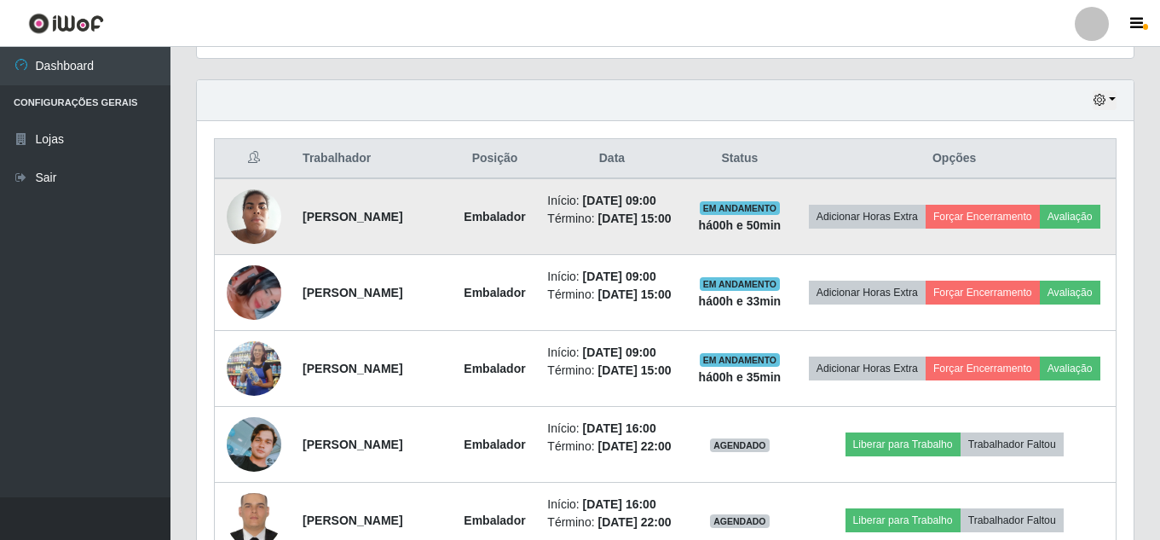
click at [255, 211] on img at bounding box center [254, 216] width 55 height 72
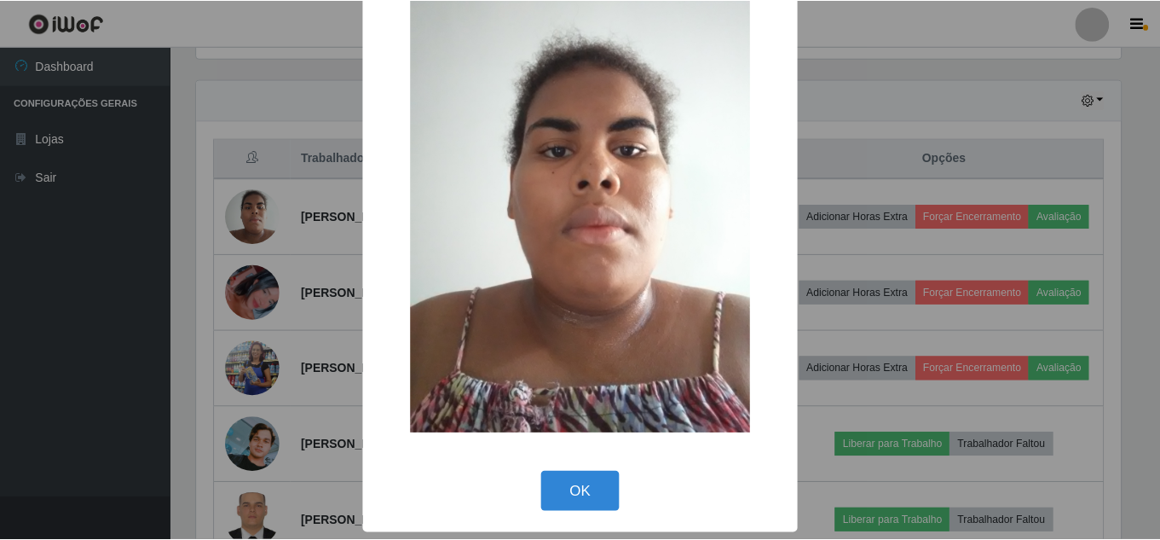
scroll to position [64, 0]
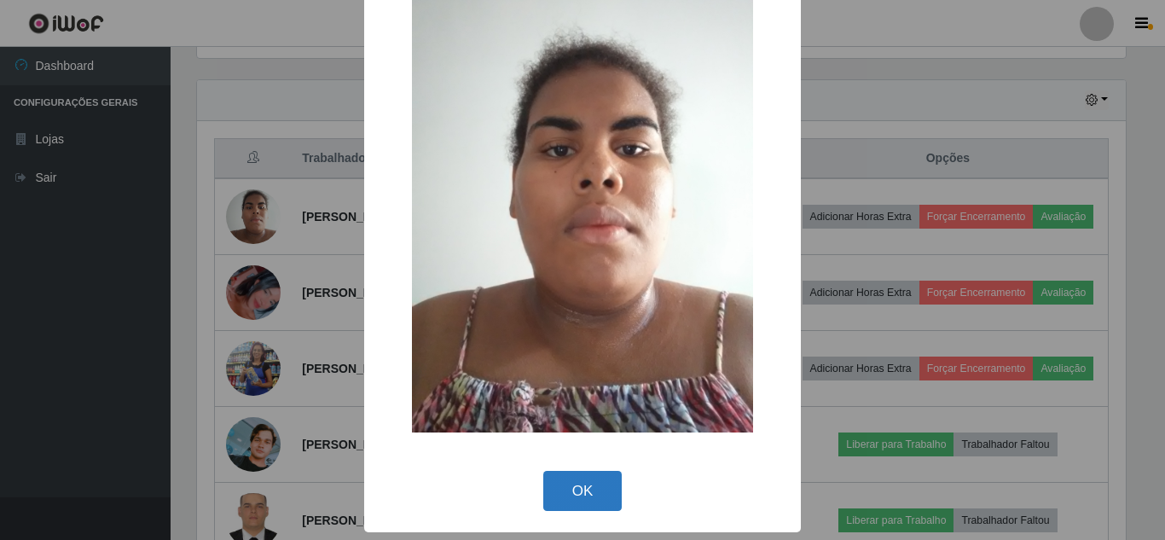
click at [547, 489] on button "OK" at bounding box center [582, 491] width 79 height 40
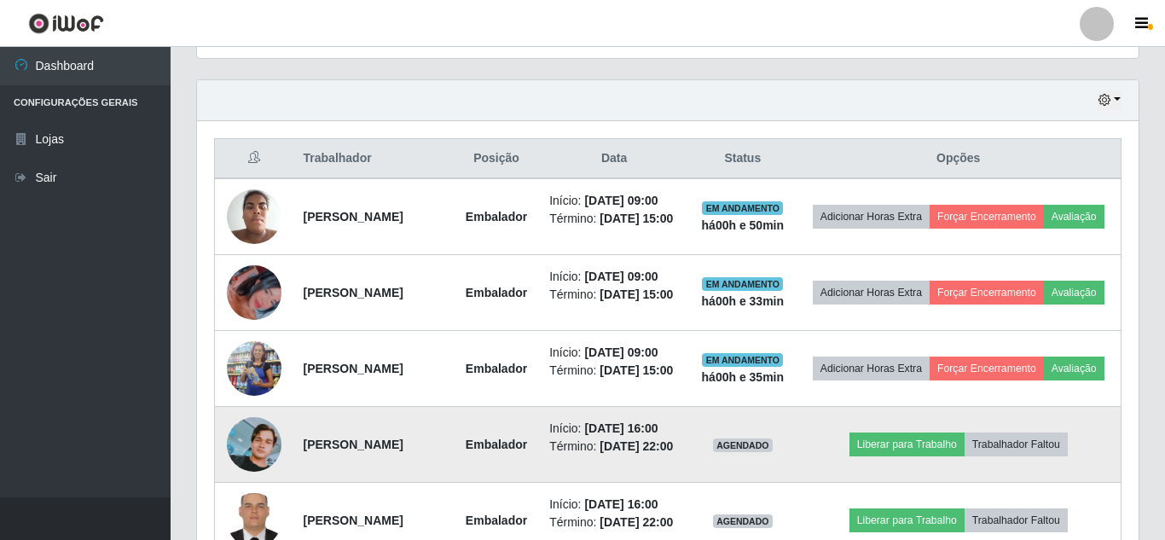
scroll to position [354, 937]
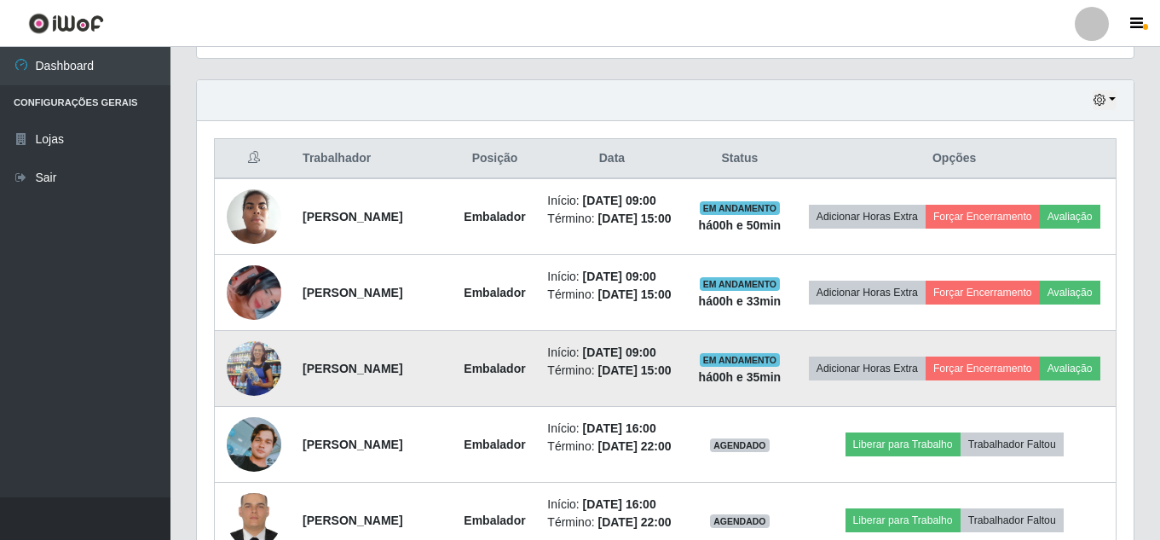
click at [256, 384] on img at bounding box center [254, 368] width 55 height 124
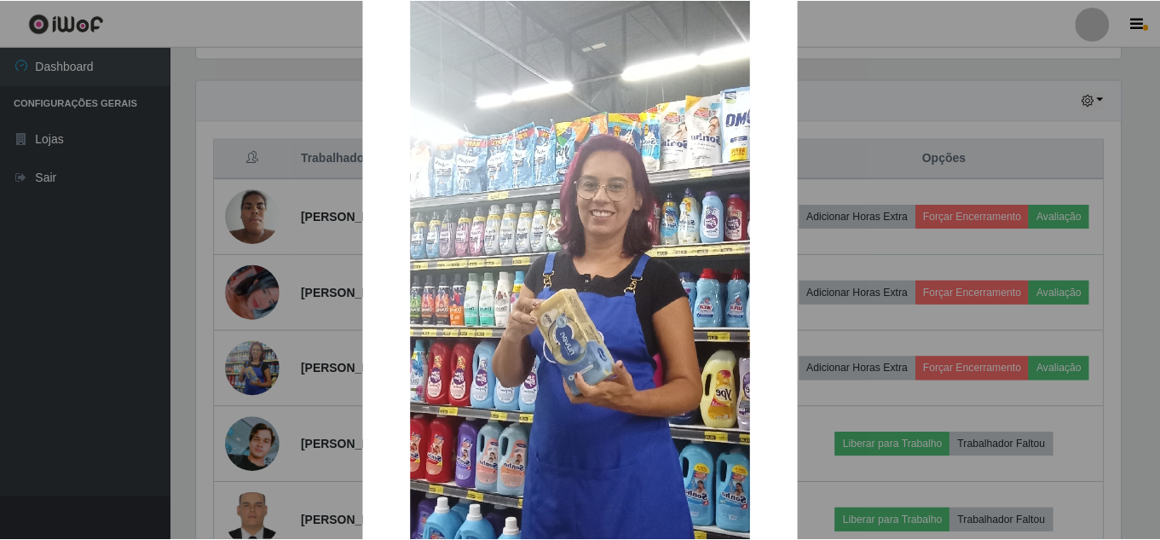
scroll to position [171, 0]
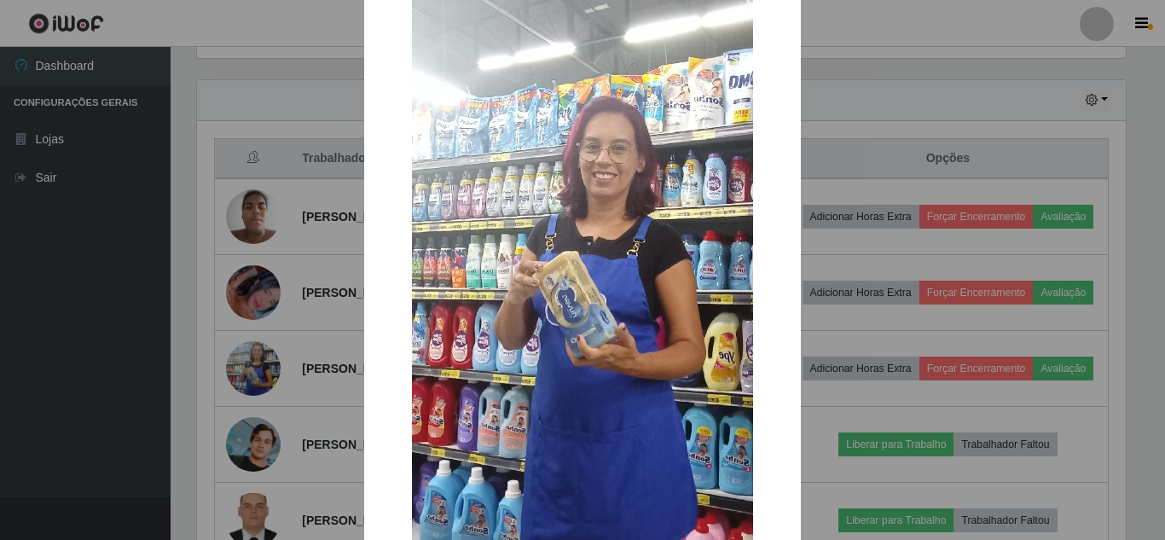
click at [249, 321] on div "× OK Cancel" at bounding box center [582, 270] width 1165 height 540
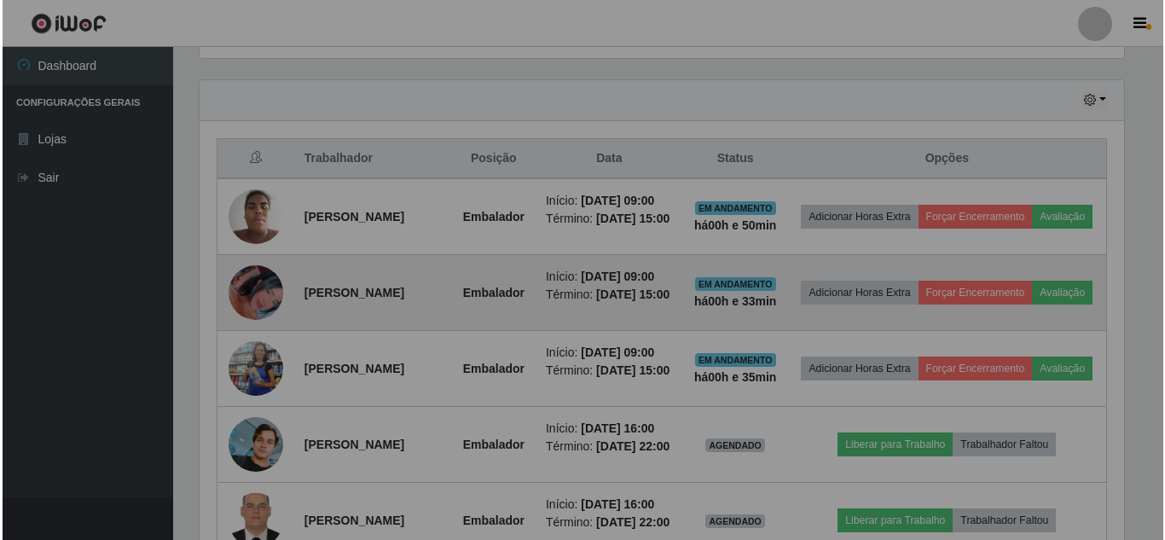
scroll to position [354, 937]
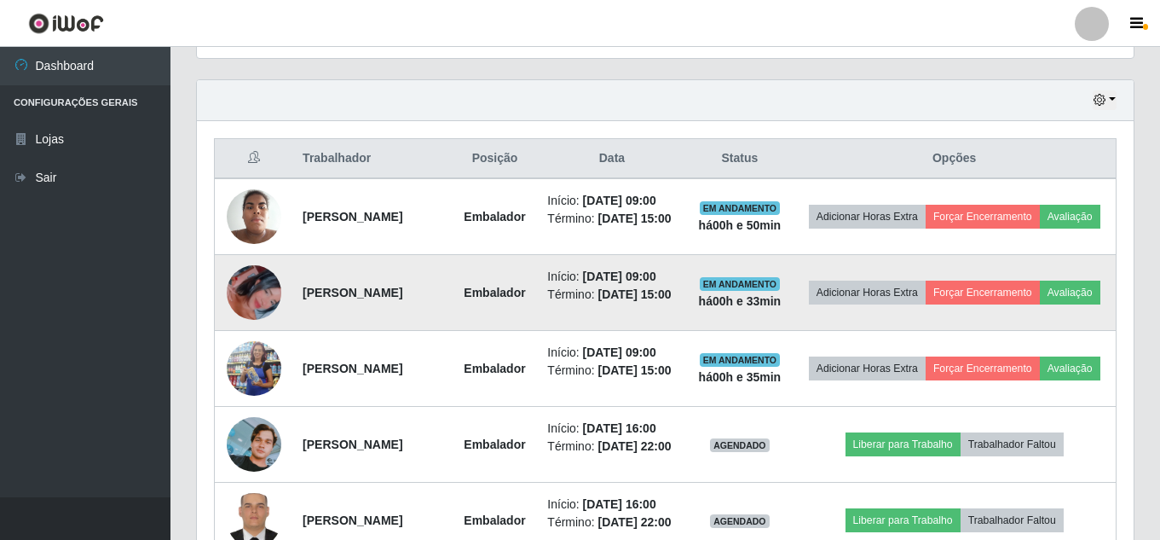
click at [258, 315] on img at bounding box center [254, 292] width 55 height 97
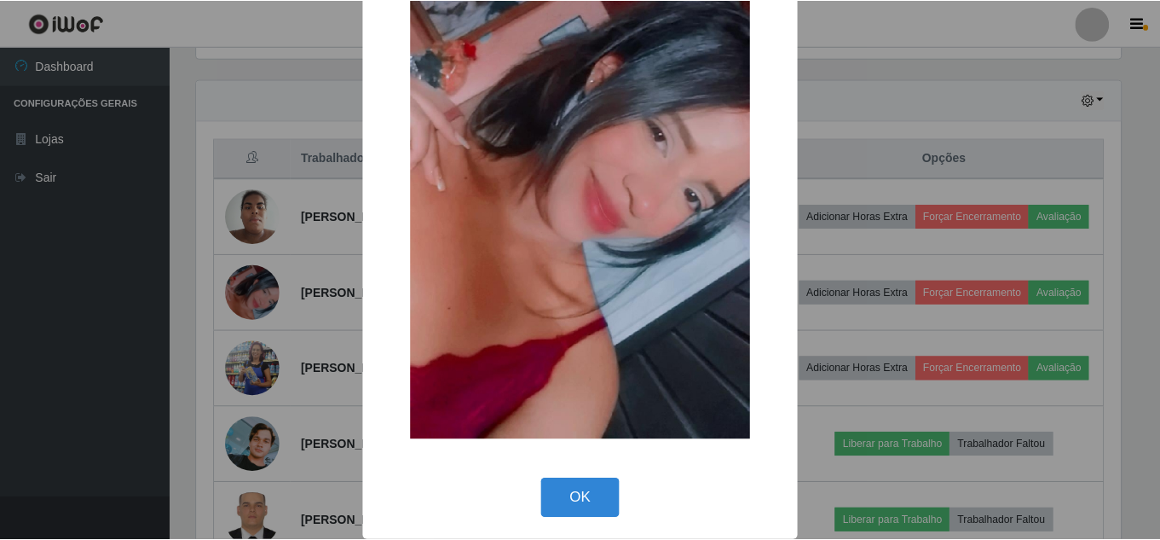
scroll to position [216, 0]
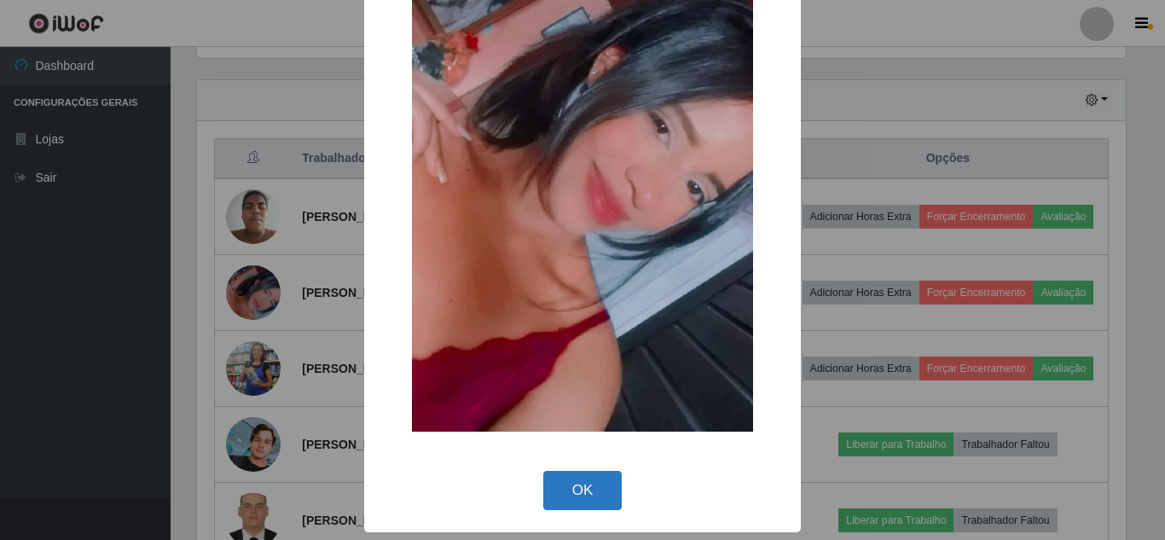
click at [602, 485] on button "OK" at bounding box center [582, 491] width 79 height 40
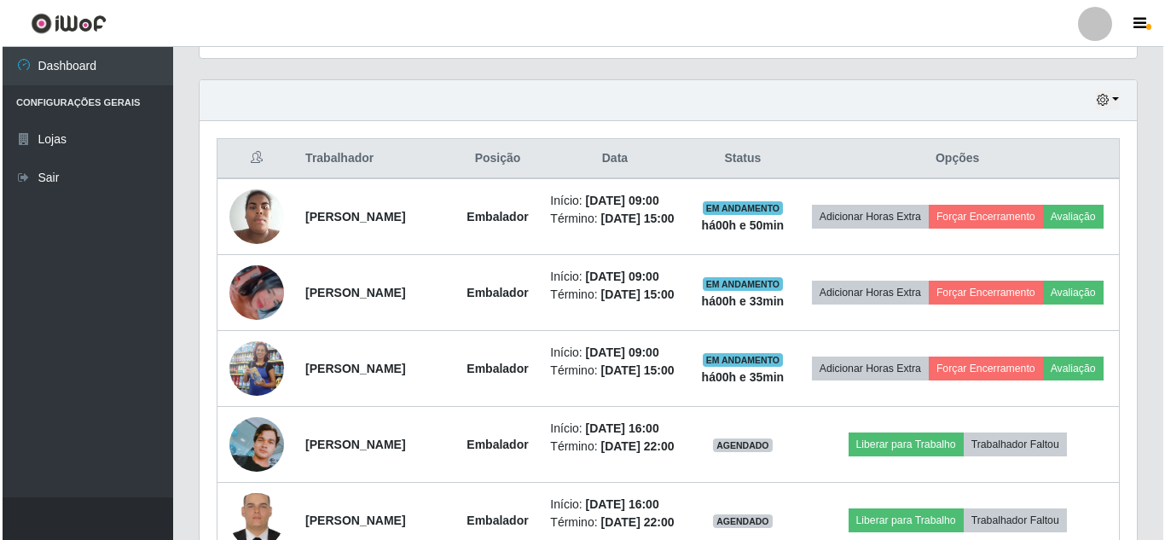
scroll to position [354, 937]
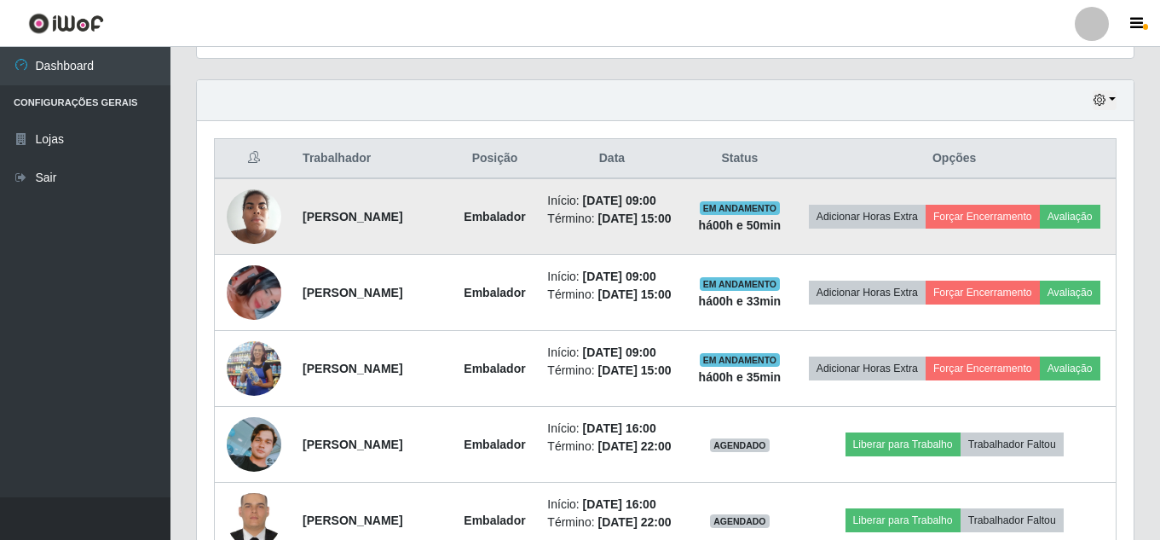
click at [247, 235] on img at bounding box center [254, 216] width 55 height 72
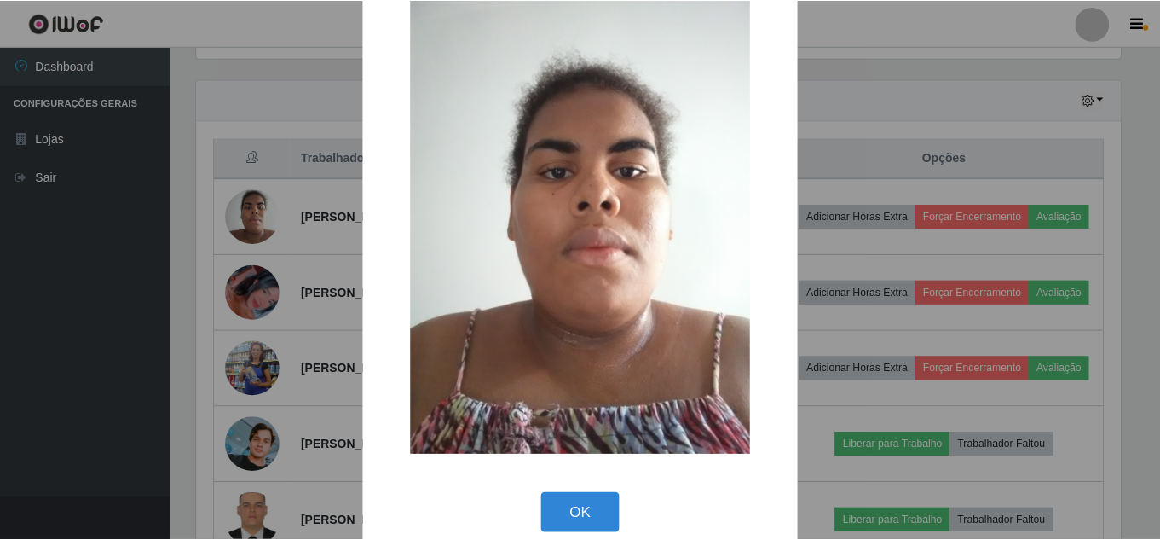
scroll to position [64, 0]
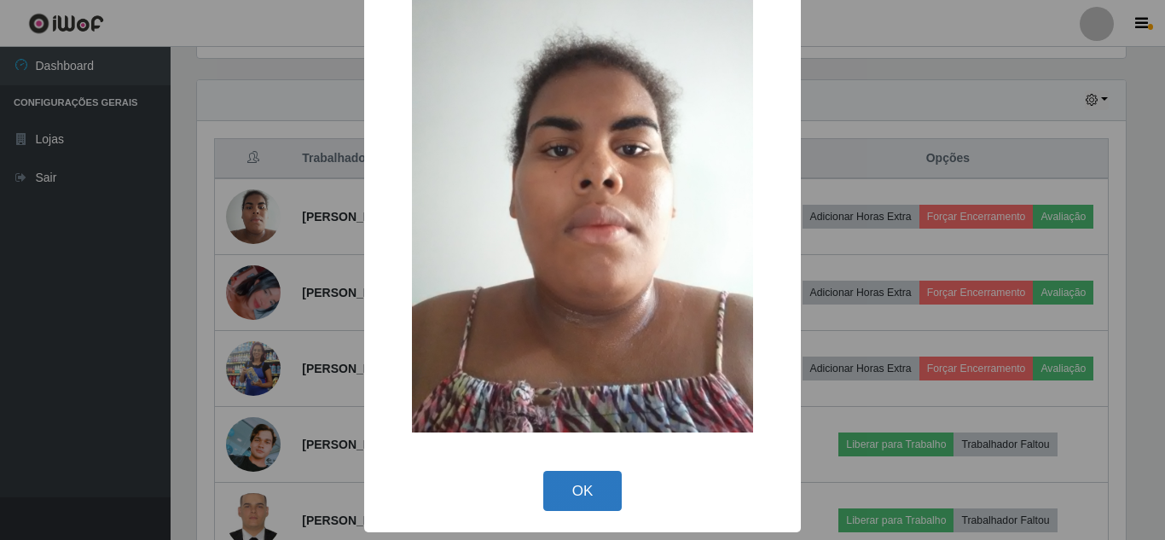
click at [593, 489] on button "OK" at bounding box center [582, 491] width 79 height 40
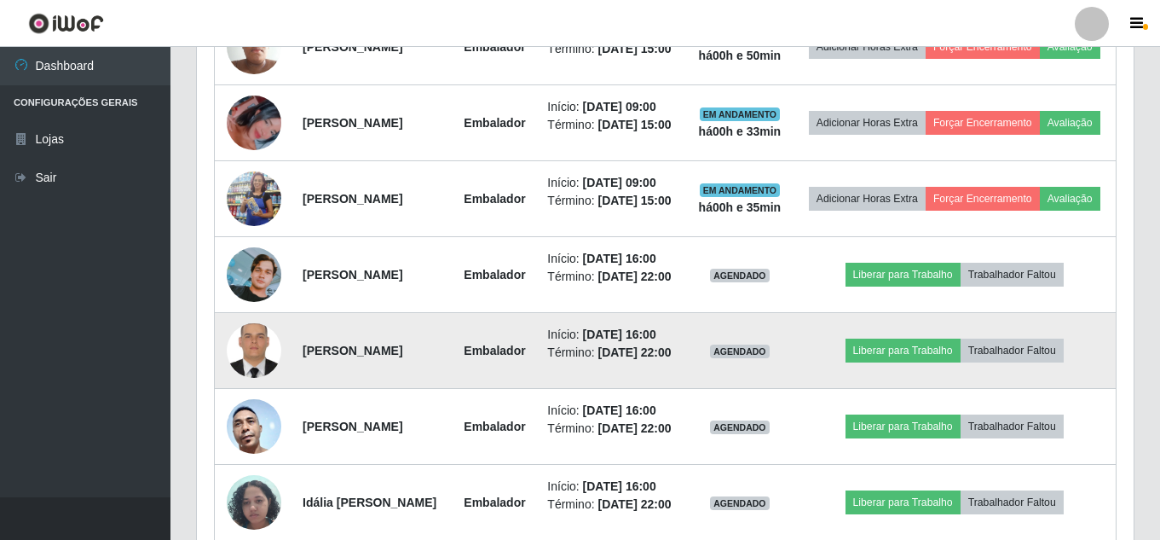
scroll to position [739, 0]
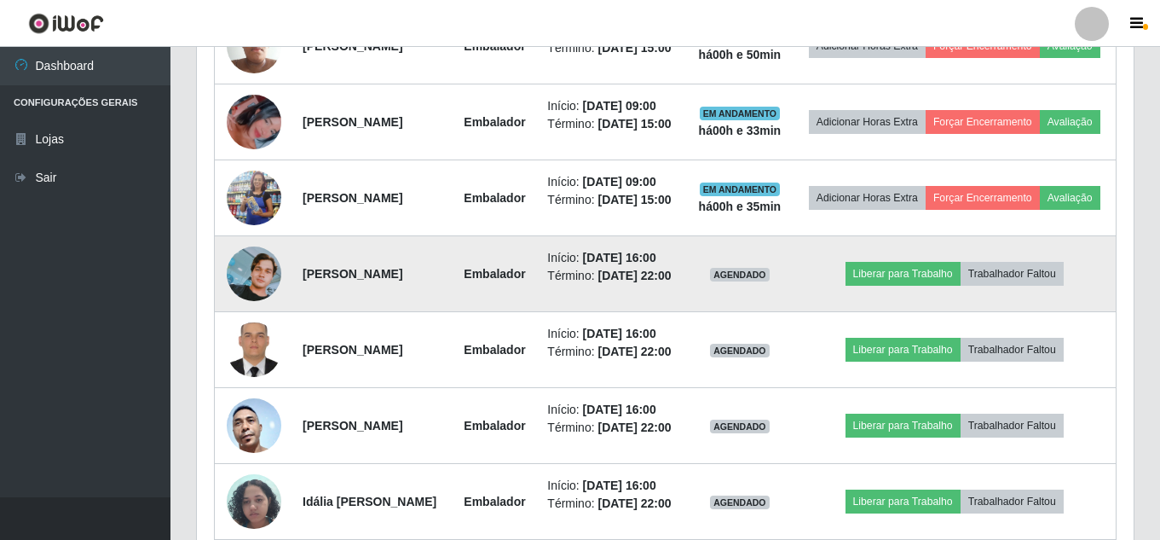
click at [251, 301] on img at bounding box center [254, 273] width 55 height 55
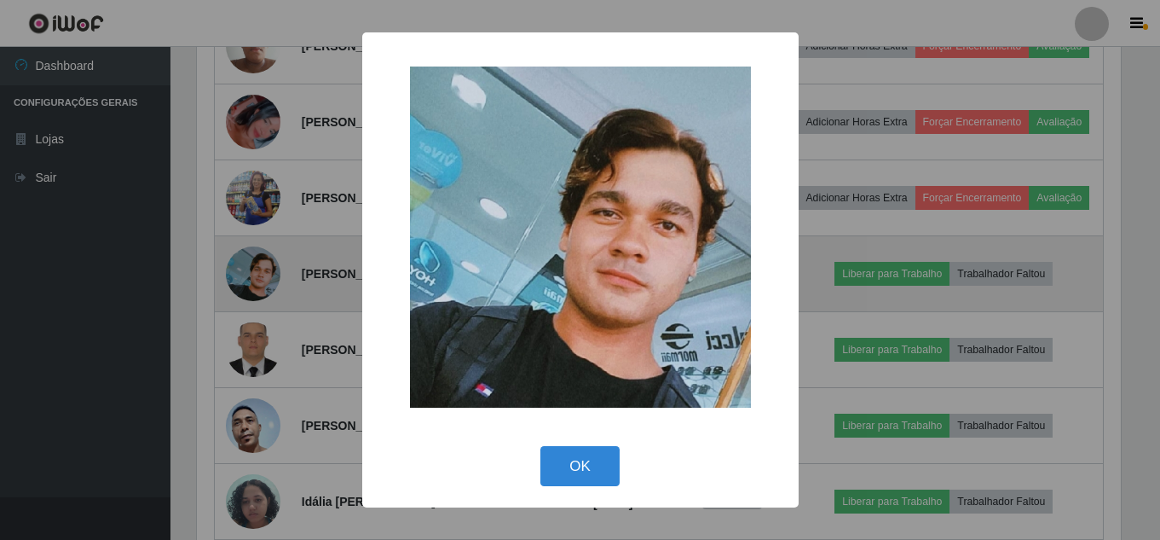
scroll to position [354, 928]
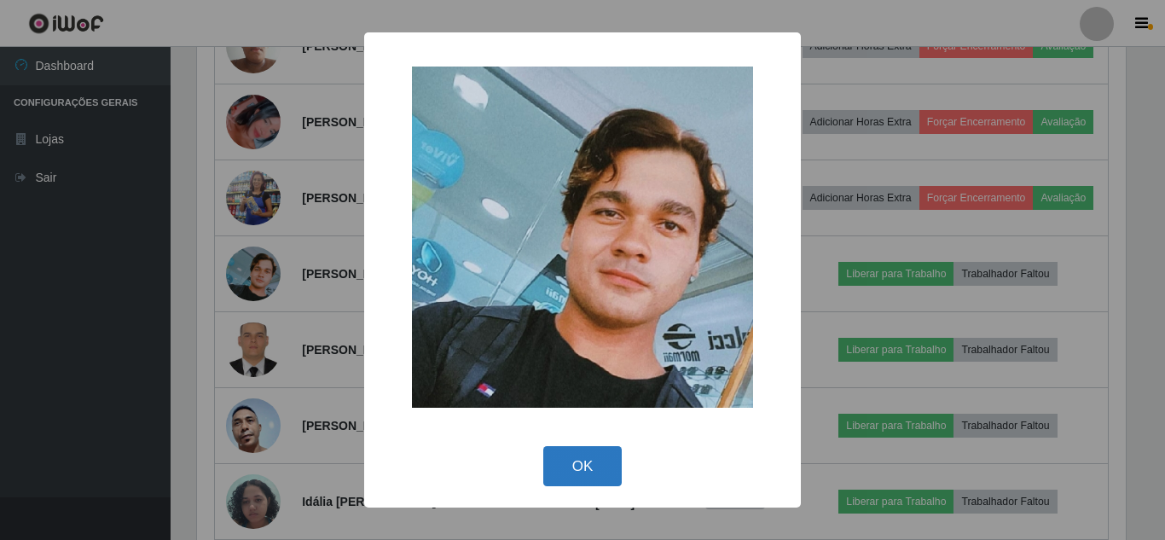
click at [581, 466] on button "OK" at bounding box center [582, 466] width 79 height 40
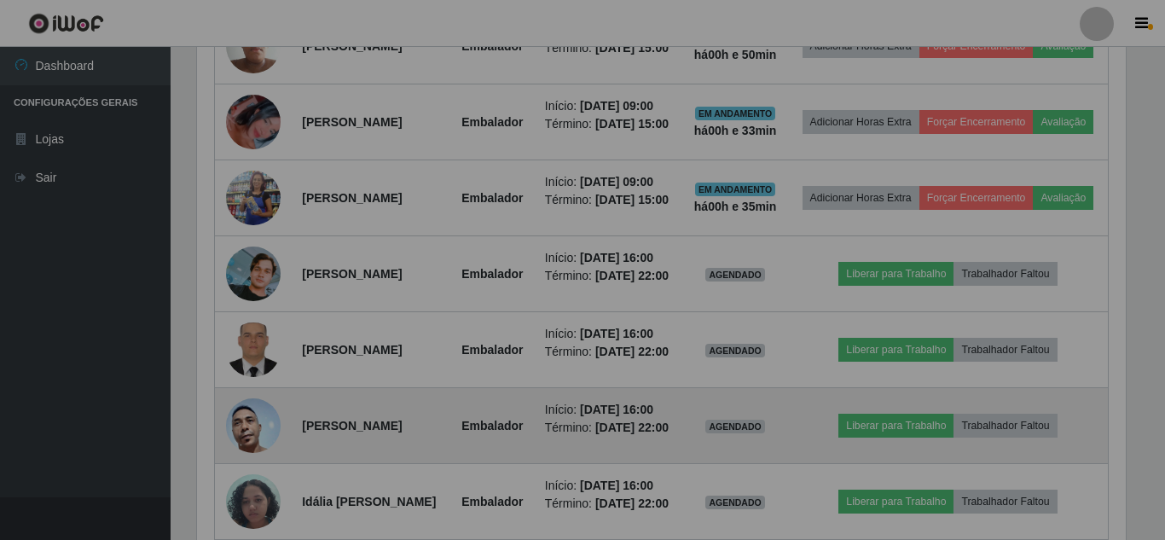
scroll to position [354, 937]
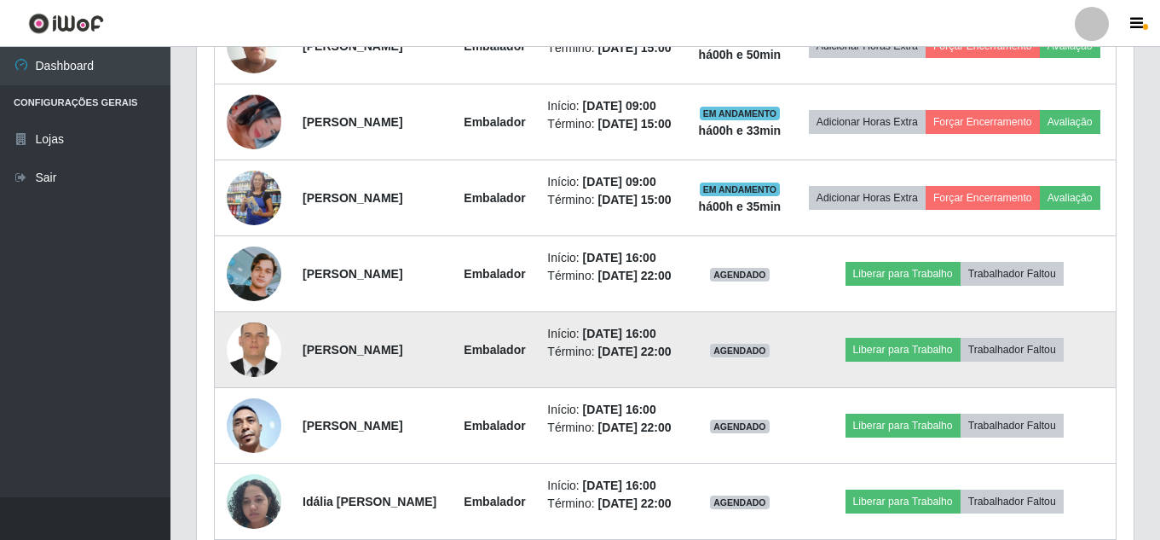
click at [258, 386] on img at bounding box center [254, 350] width 55 height 72
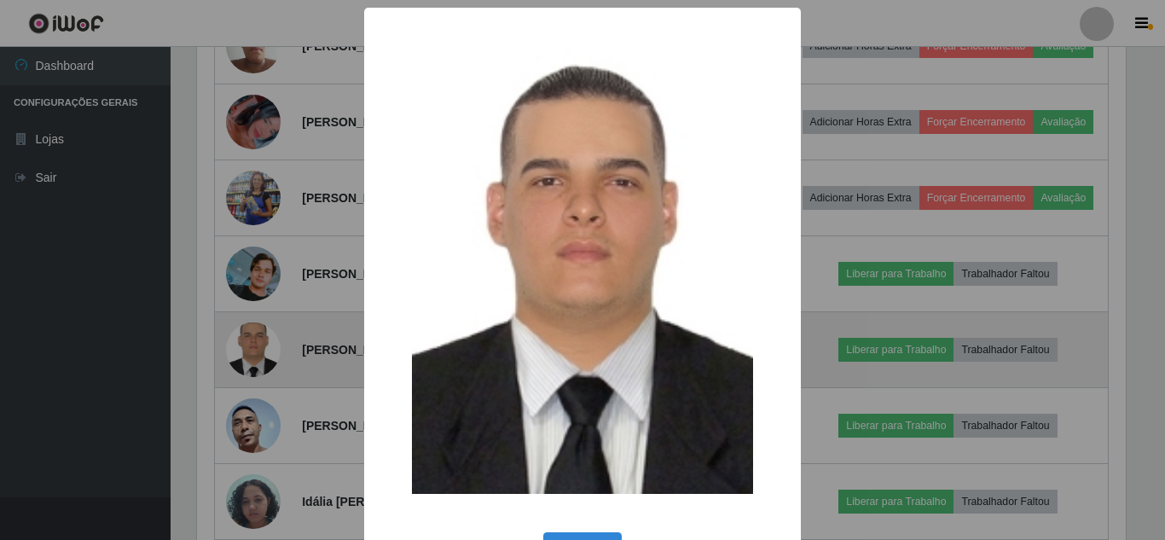
scroll to position [0, 0]
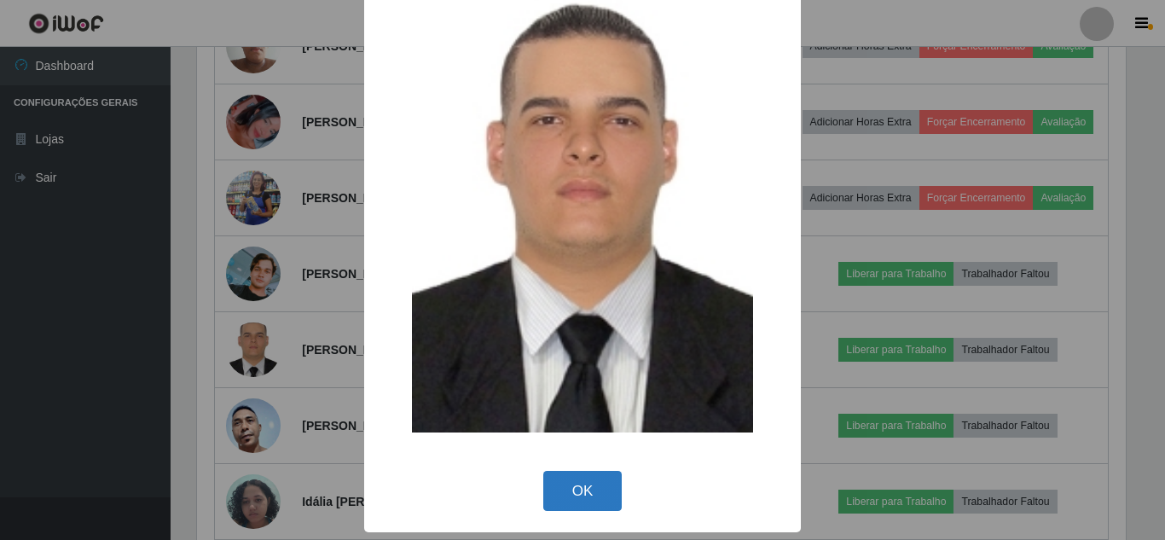
click at [578, 489] on button "OK" at bounding box center [582, 491] width 79 height 40
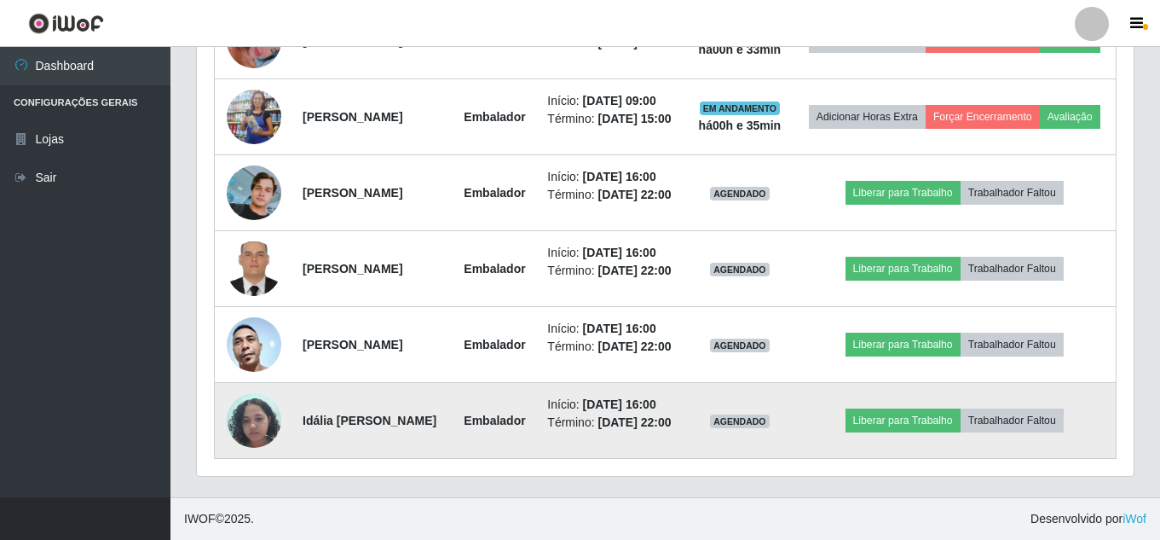
click at [261, 412] on img at bounding box center [254, 420] width 55 height 72
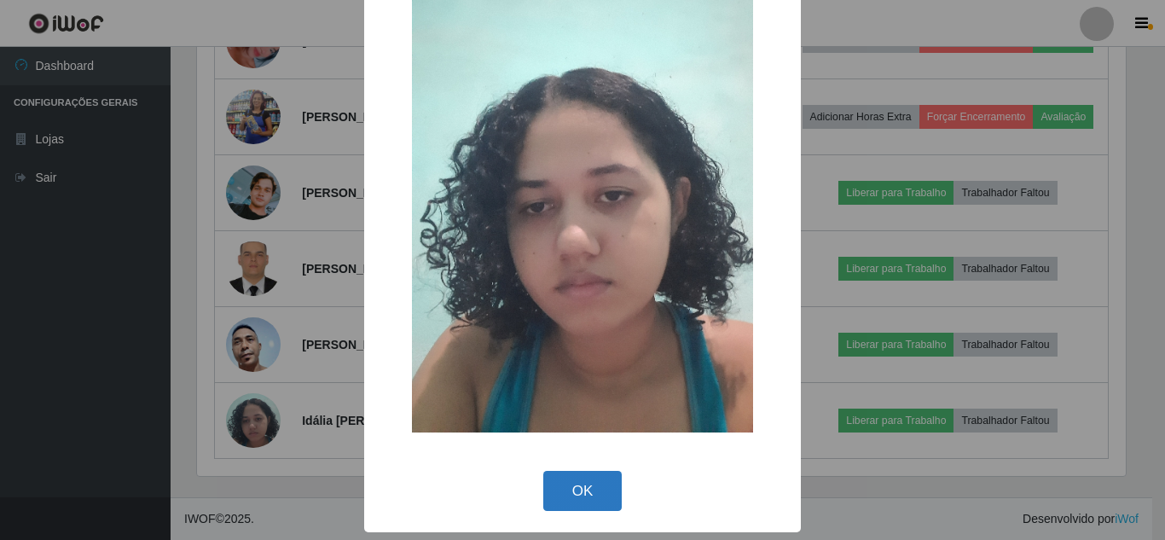
click at [560, 487] on button "OK" at bounding box center [582, 491] width 79 height 40
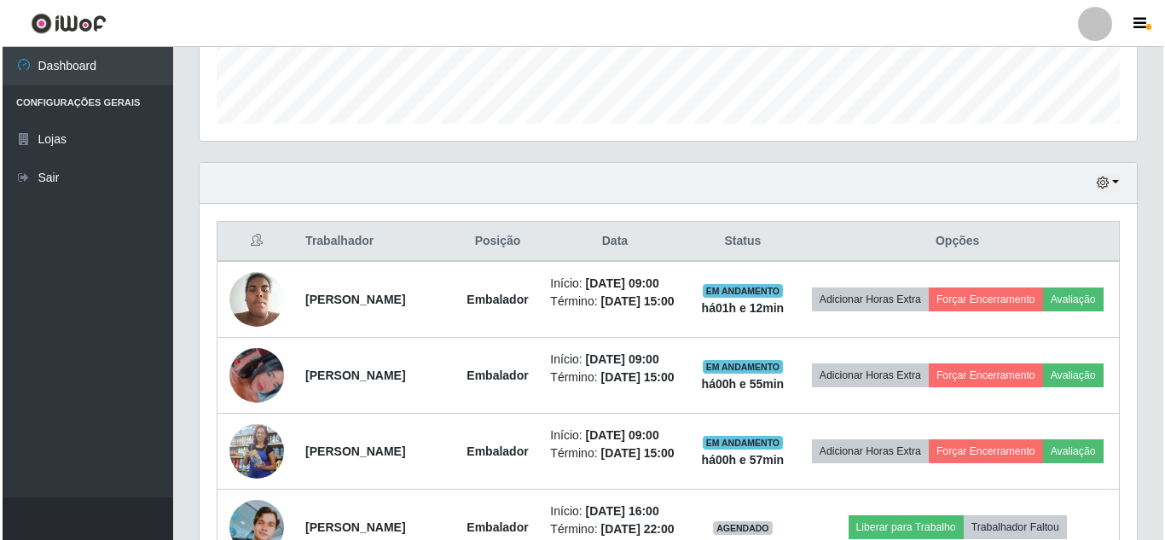
scroll to position [569, 0]
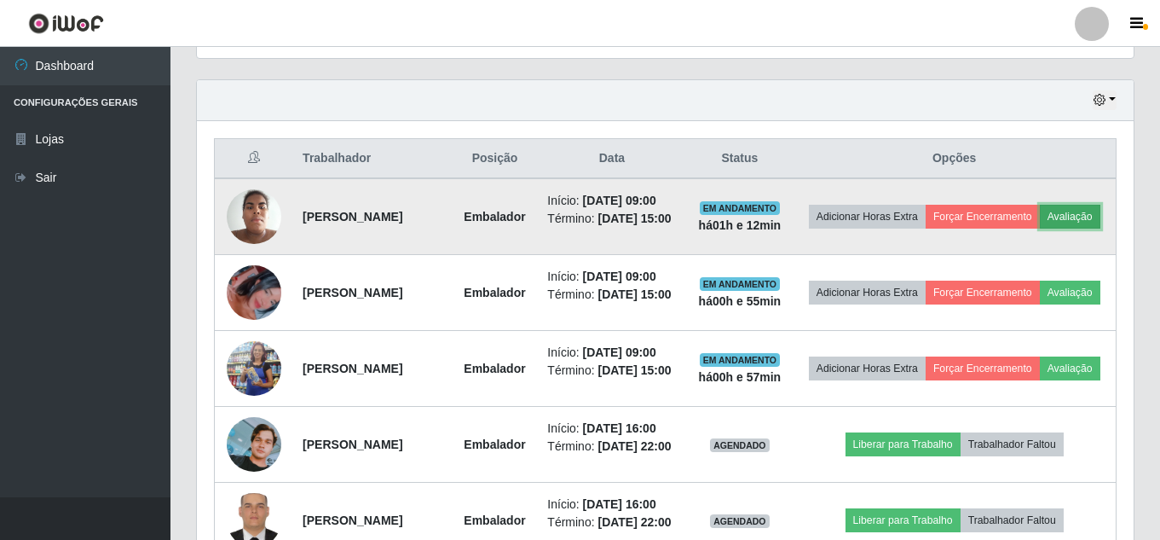
click at [1040, 228] on button "Avaliação" at bounding box center [1070, 217] width 61 height 24
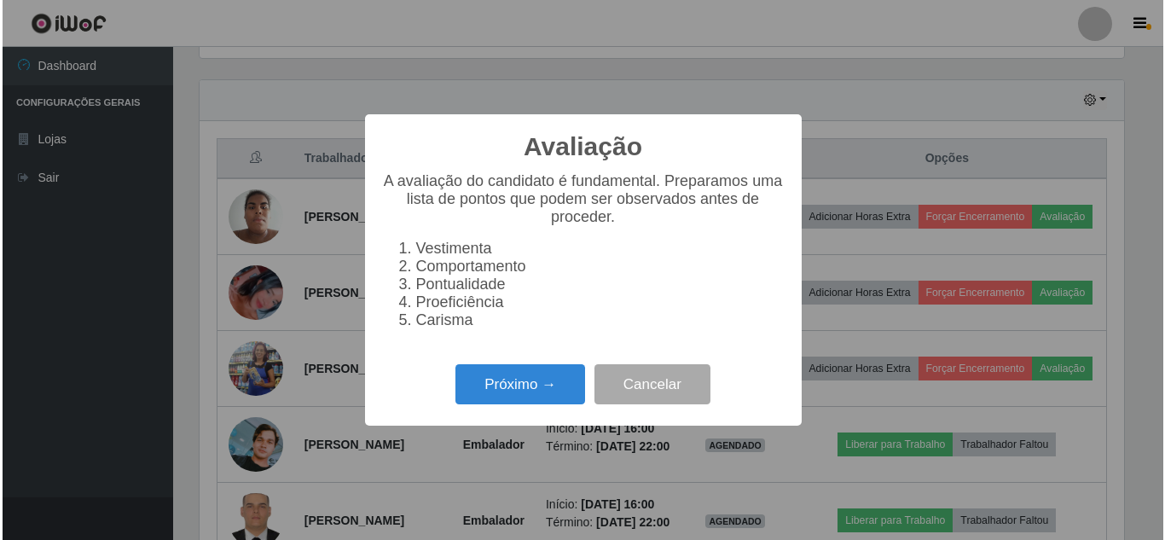
scroll to position [354, 928]
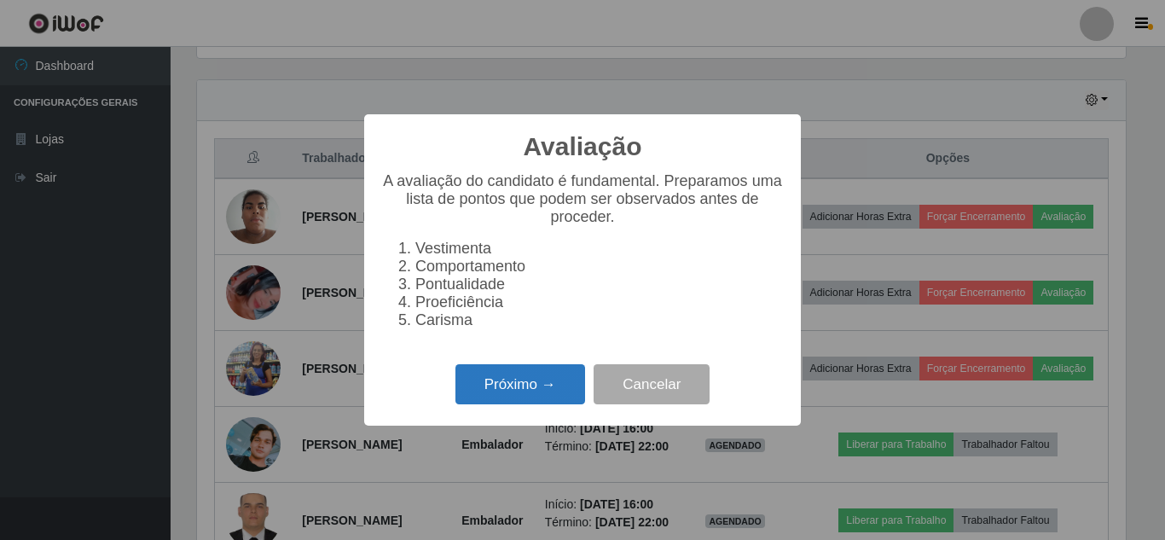
click at [506, 392] on button "Próximo →" at bounding box center [520, 384] width 130 height 40
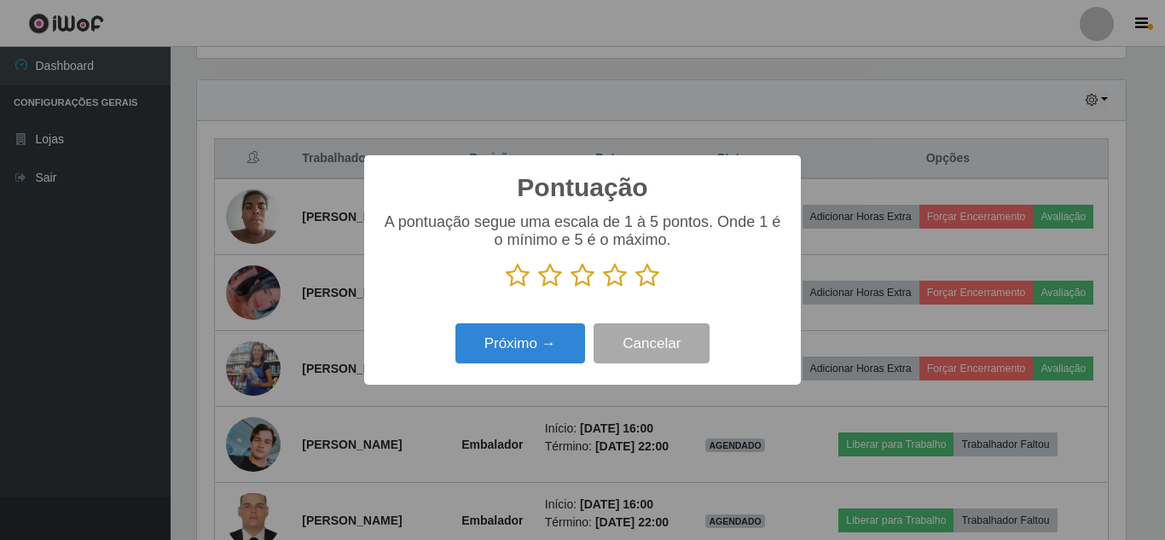
drag, startPoint x: 639, startPoint y: 275, endPoint x: 656, endPoint y: 280, distance: 17.0
click at [648, 278] on icon at bounding box center [647, 276] width 24 height 26
click at [635, 288] on input "radio" at bounding box center [635, 288] width 0 height 0
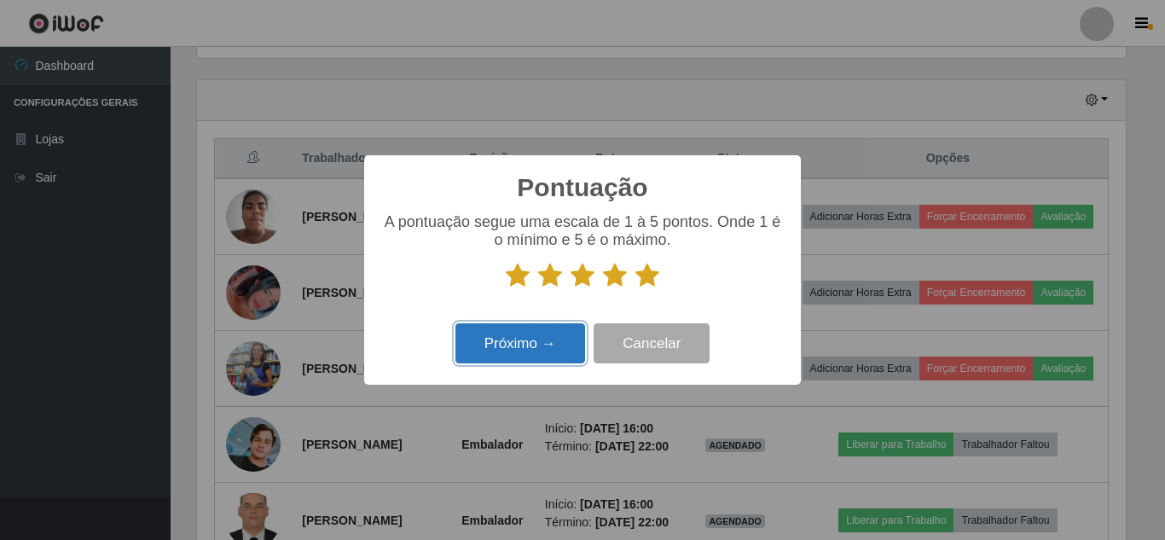
click at [502, 354] on button "Próximo →" at bounding box center [520, 343] width 130 height 40
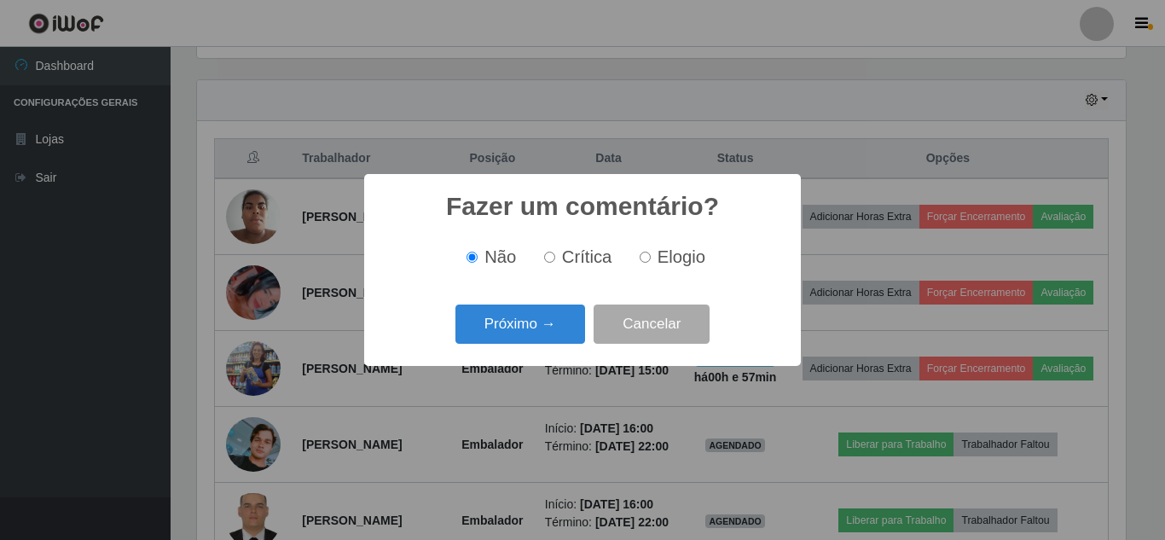
click at [523, 333] on button "Próximo →" at bounding box center [520, 324] width 130 height 40
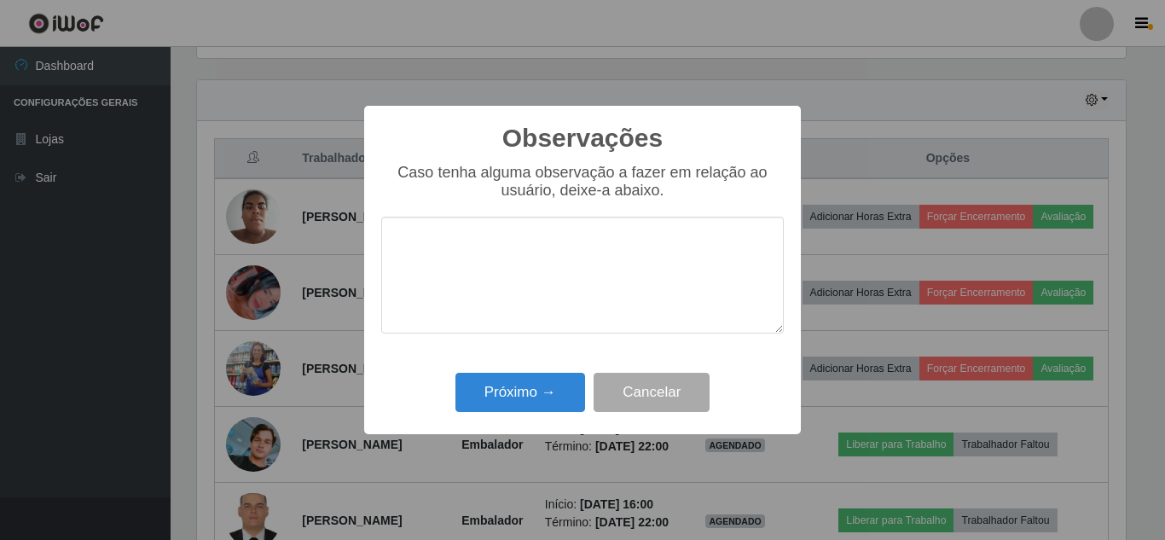
click at [529, 371] on div "Próximo → Cancelar" at bounding box center [582, 391] width 402 height 49
click at [520, 390] on button "Próximo →" at bounding box center [520, 393] width 130 height 40
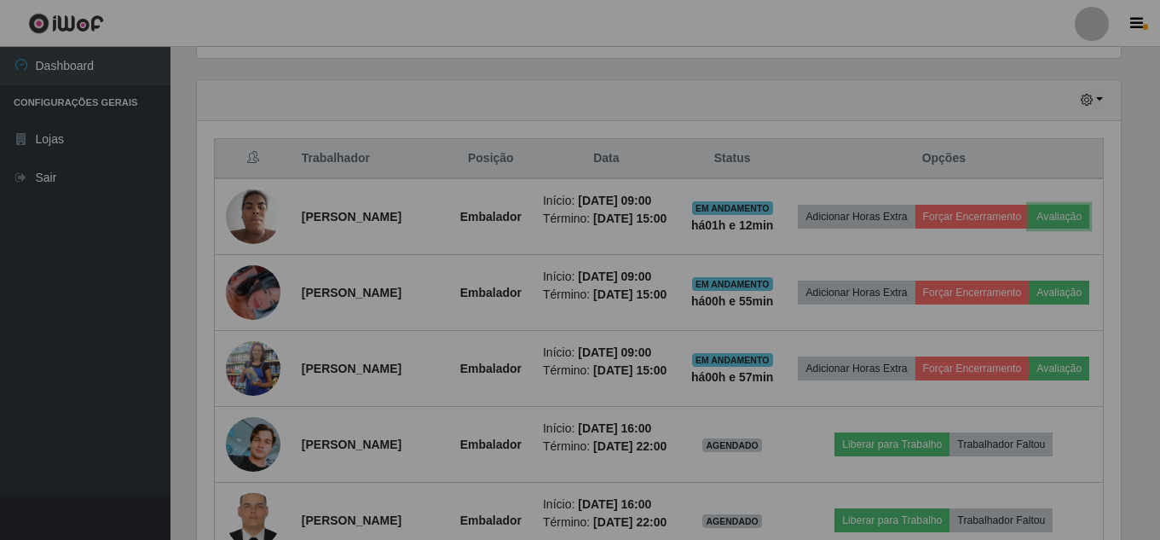
scroll to position [354, 937]
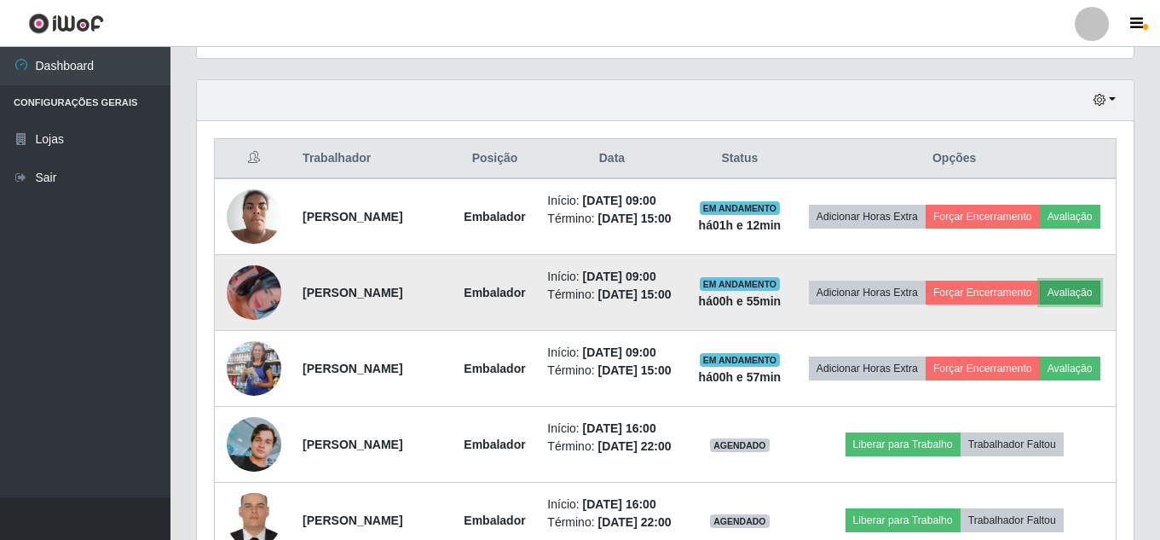
click at [1040, 304] on button "Avaliação" at bounding box center [1070, 292] width 61 height 24
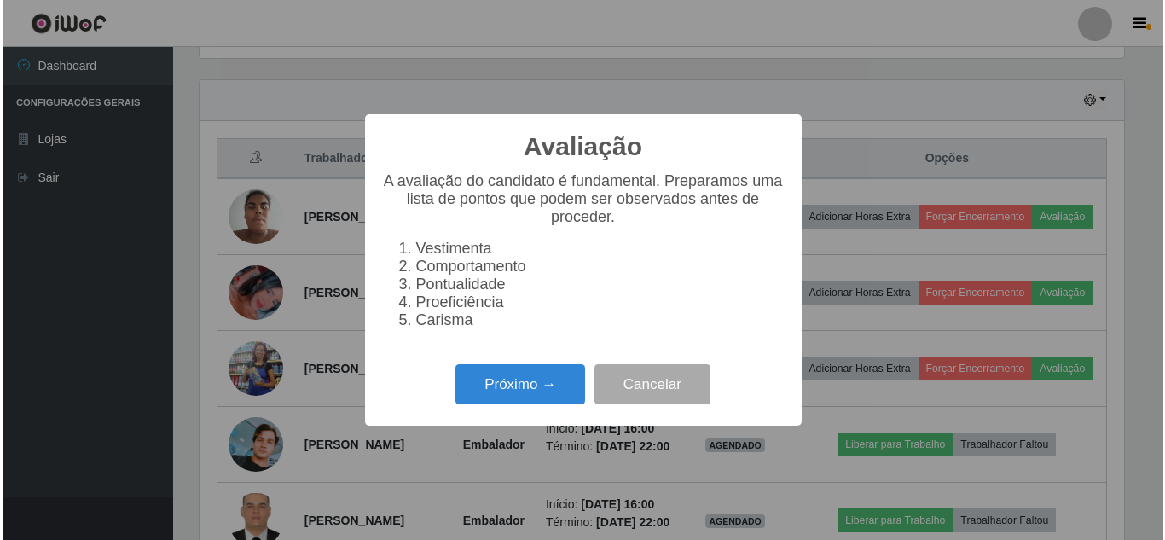
scroll to position [354, 928]
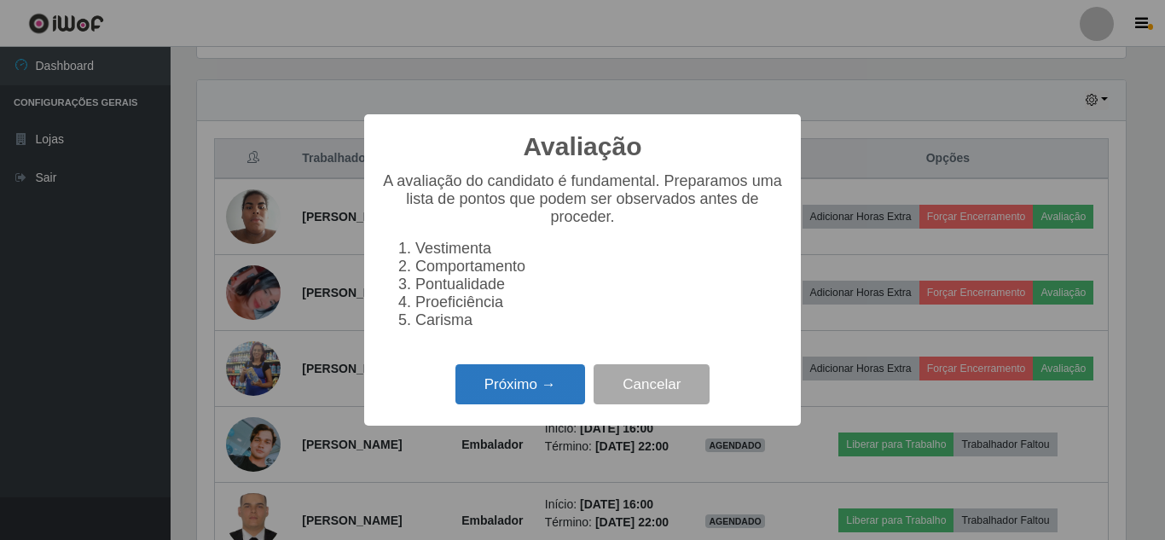
click at [523, 401] on button "Próximo →" at bounding box center [520, 384] width 130 height 40
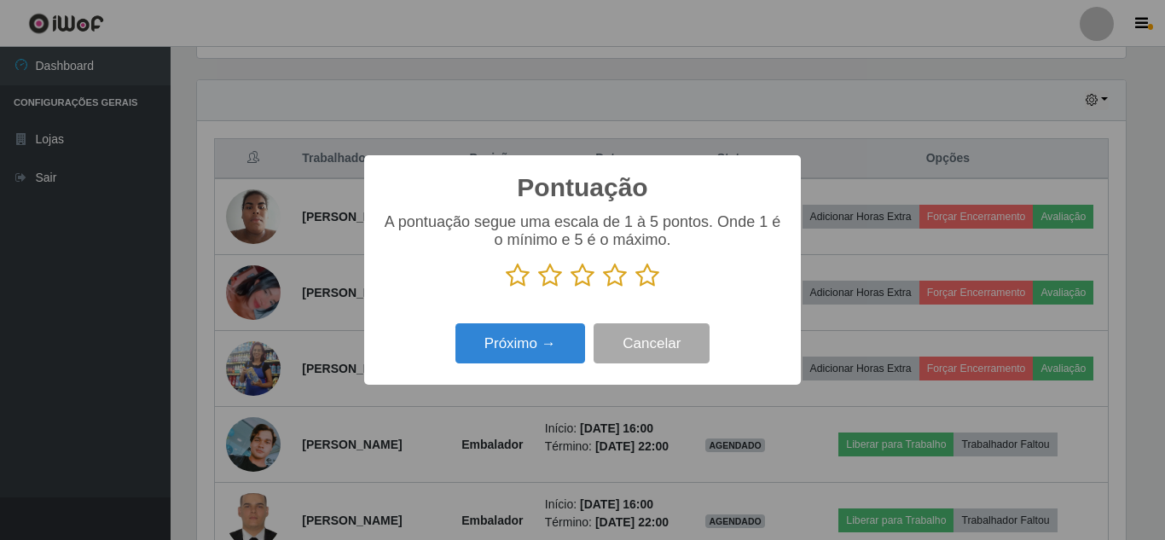
scroll to position [852219, 851645]
click at [582, 281] on icon at bounding box center [582, 276] width 24 height 26
click at [570, 288] on input "radio" at bounding box center [570, 288] width 0 height 0
click at [562, 347] on button "Próximo →" at bounding box center [520, 343] width 130 height 40
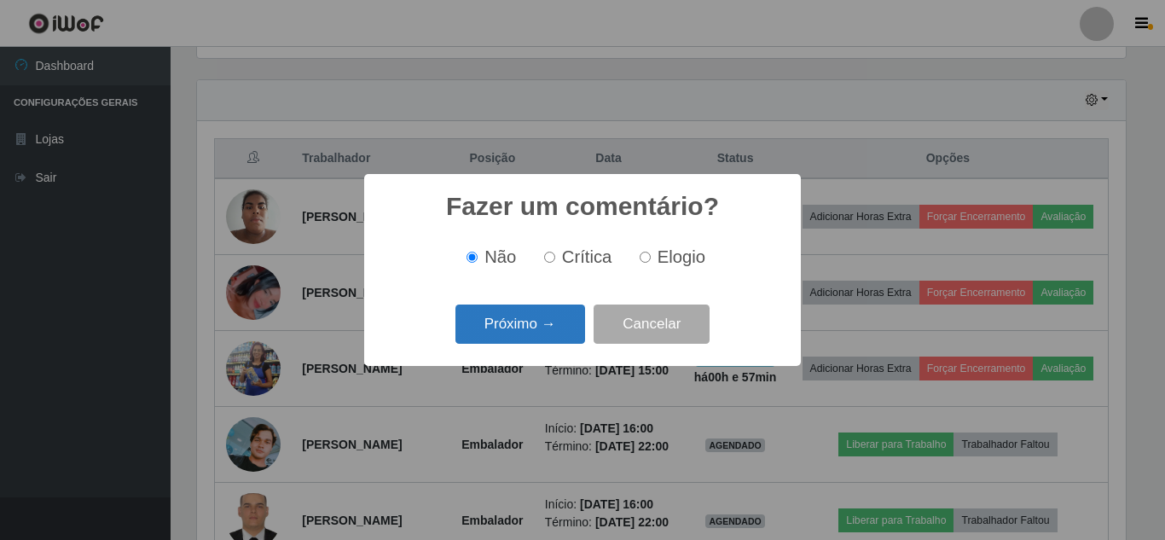
click at [557, 335] on button "Próximo →" at bounding box center [520, 324] width 130 height 40
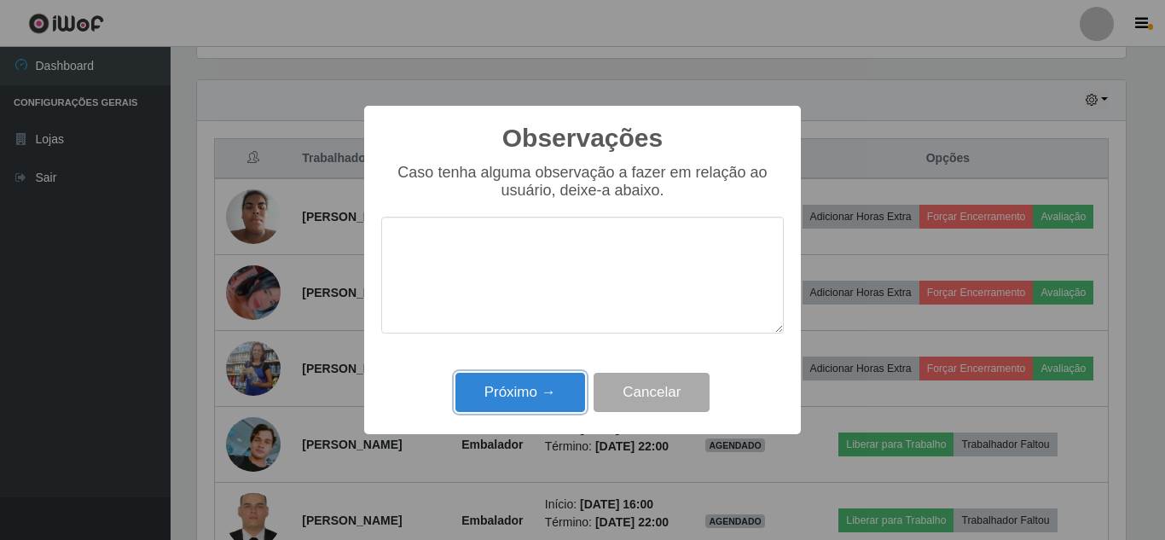
drag, startPoint x: 549, startPoint y: 383, endPoint x: 590, endPoint y: 381, distance: 41.0
click at [550, 380] on button "Próximo →" at bounding box center [520, 393] width 130 height 40
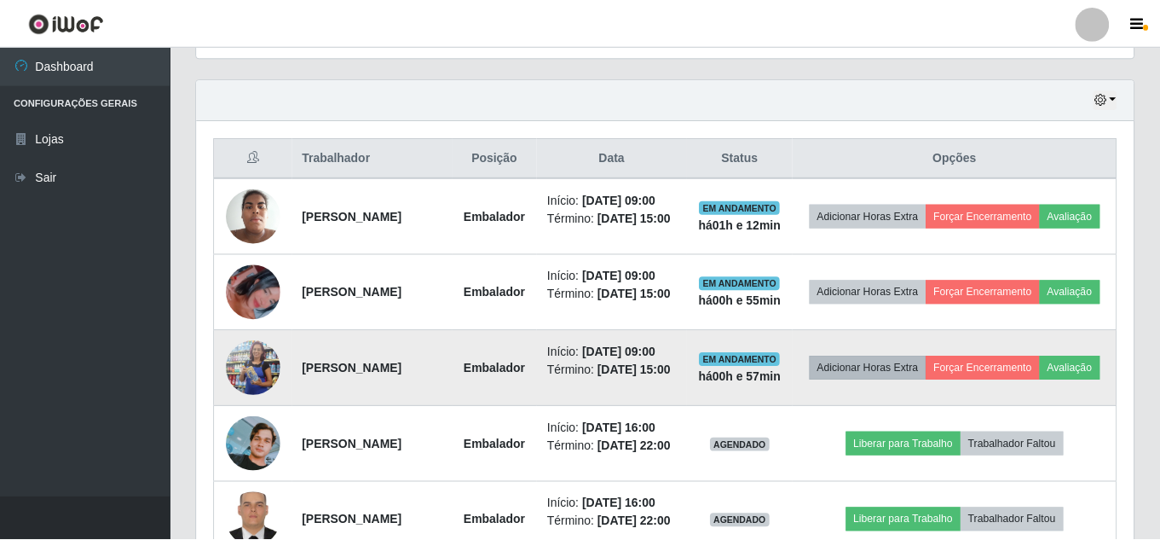
scroll to position [354, 937]
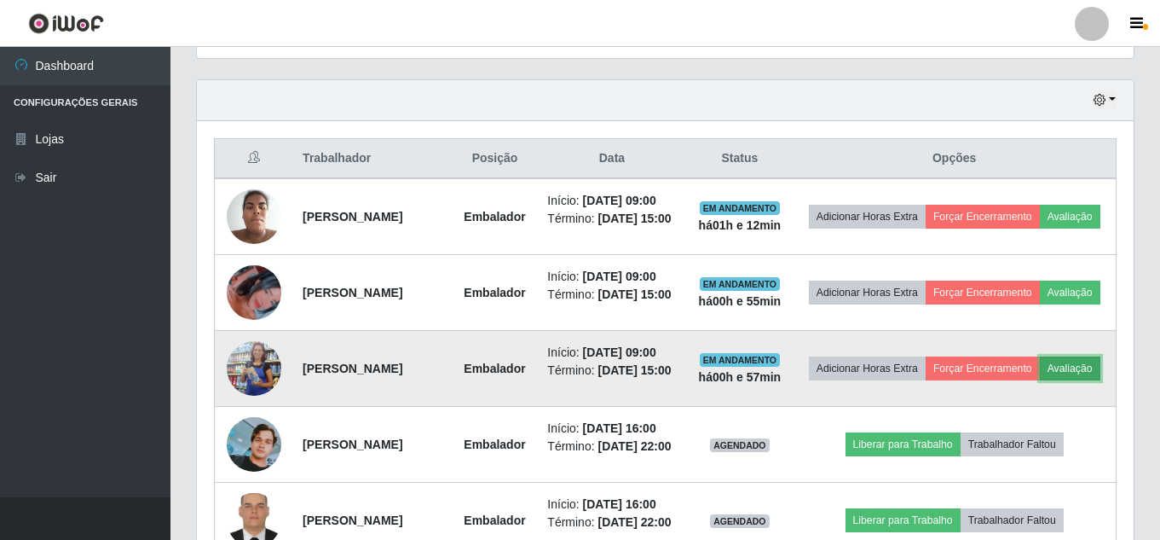
click at [1040, 380] on button "Avaliação" at bounding box center [1070, 368] width 61 height 24
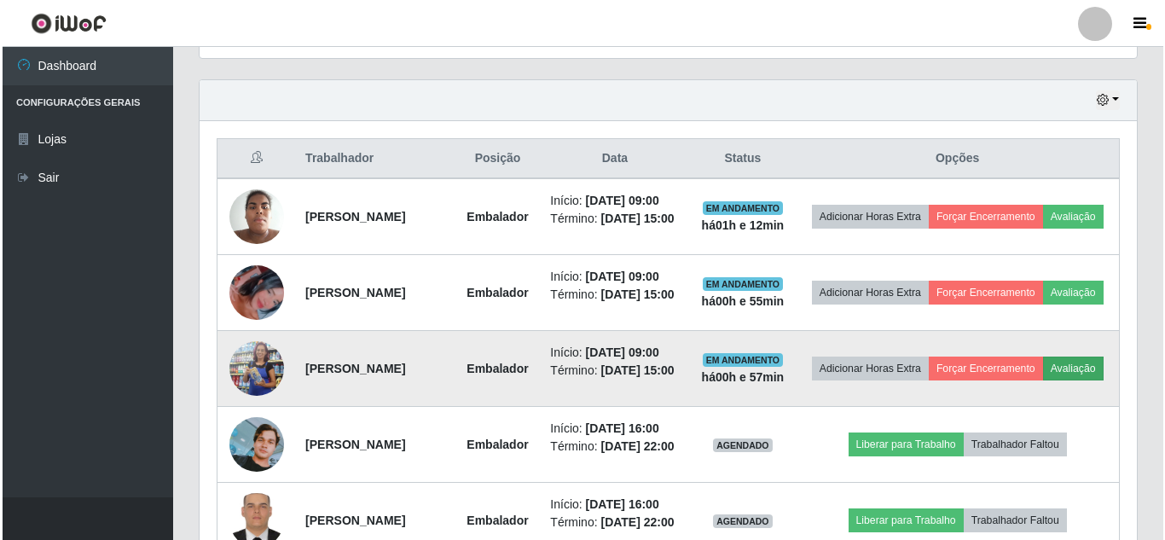
scroll to position [354, 928]
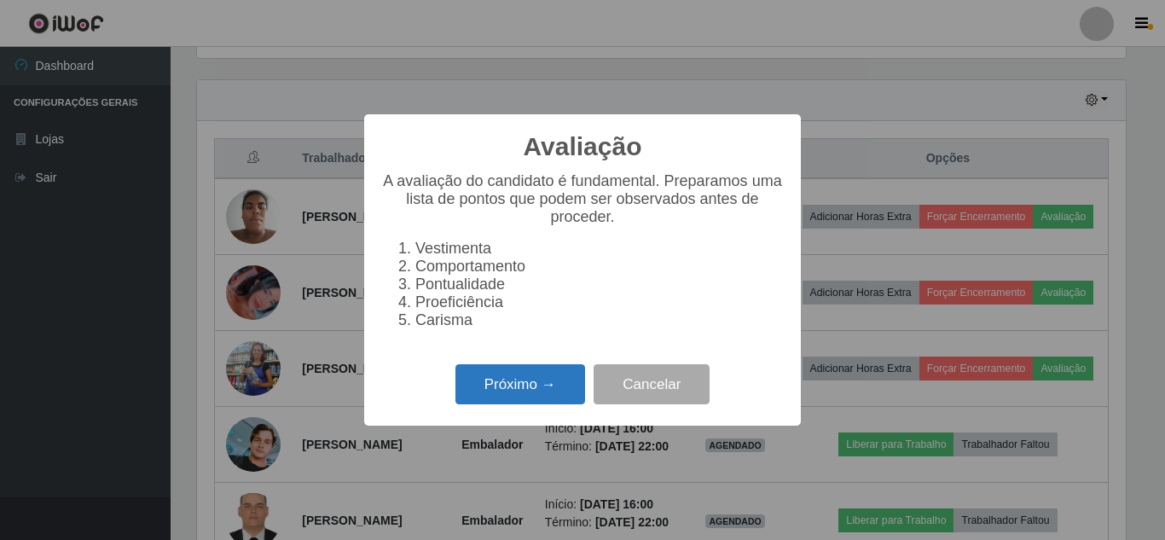
click at [495, 398] on button "Próximo →" at bounding box center [520, 384] width 130 height 40
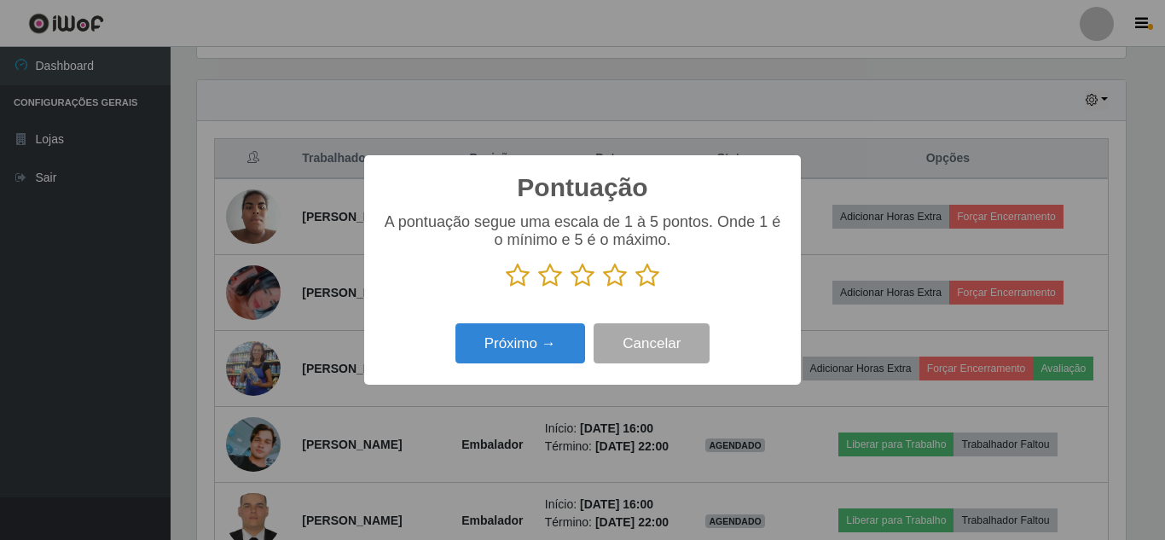
click at [586, 278] on icon at bounding box center [582, 276] width 24 height 26
click at [570, 288] on input "radio" at bounding box center [570, 288] width 0 height 0
click at [559, 334] on button "Próximo →" at bounding box center [520, 343] width 130 height 40
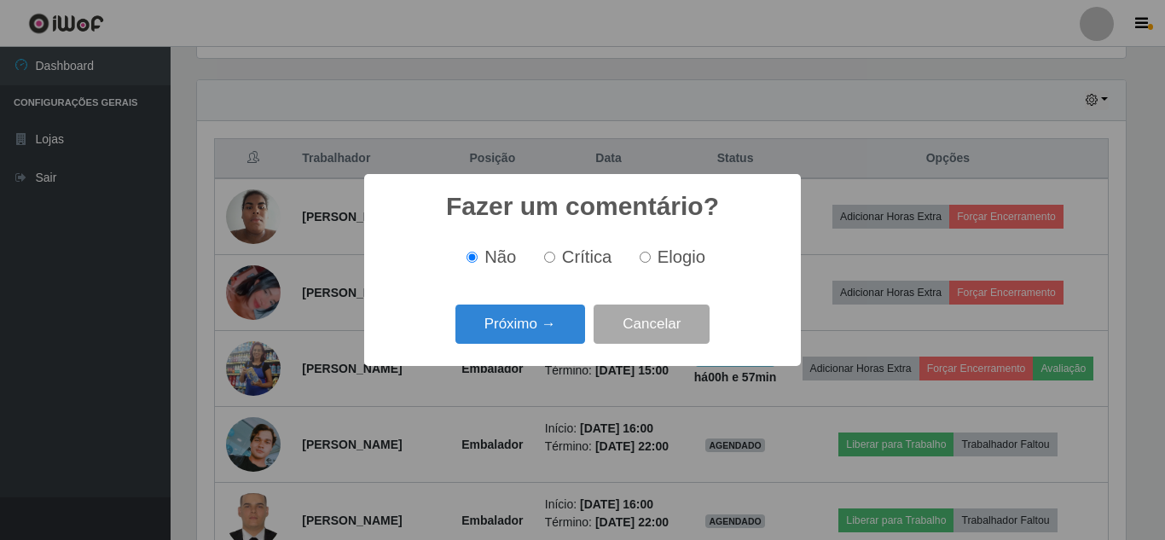
click at [559, 334] on button "Próximo →" at bounding box center [520, 324] width 130 height 40
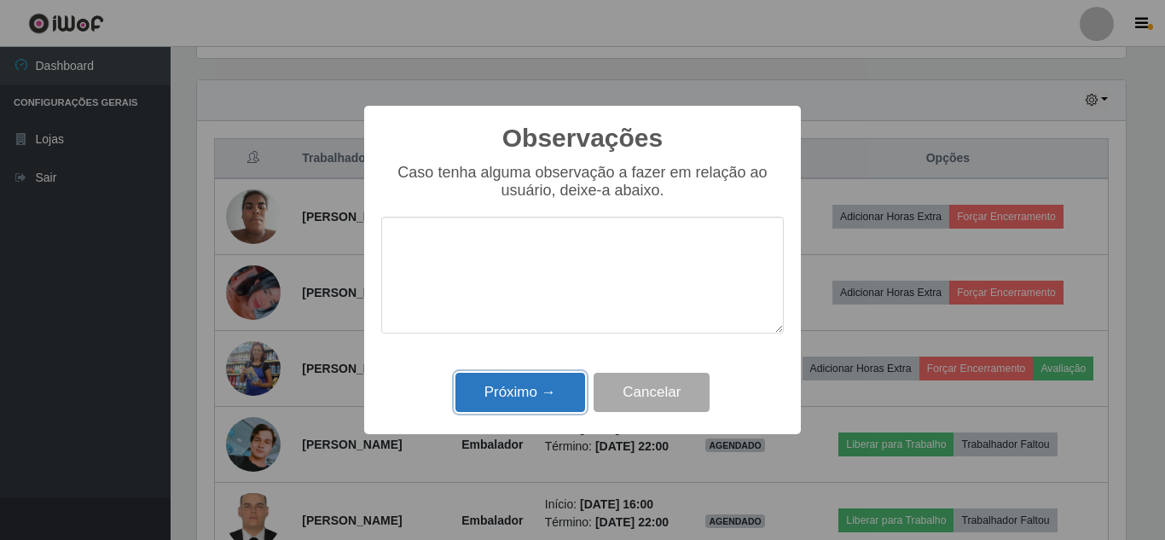
click at [537, 390] on button "Próximo →" at bounding box center [520, 393] width 130 height 40
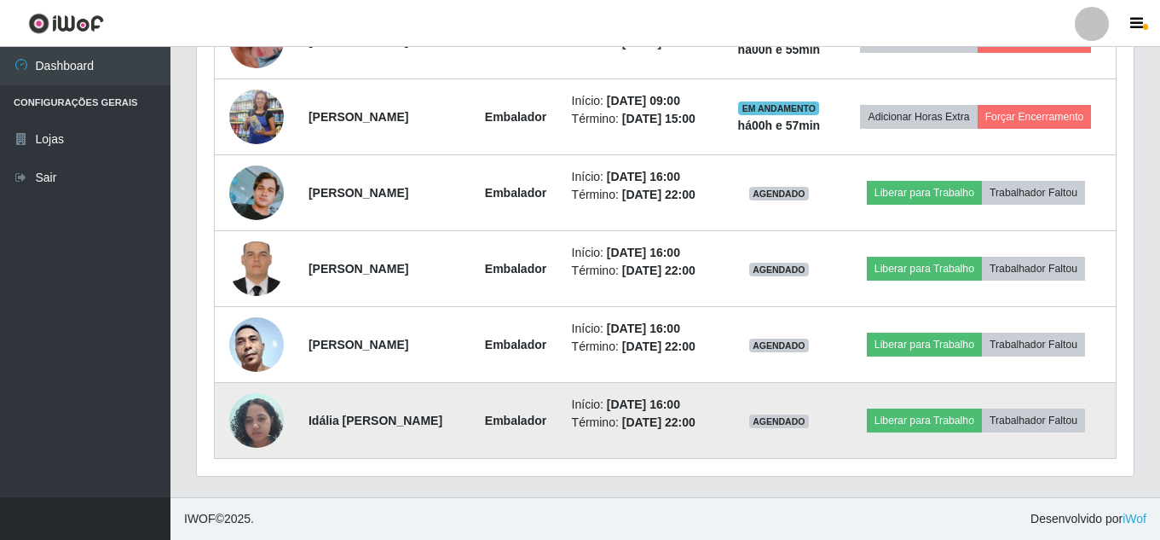
scroll to position [820, 0]
